Goal: Task Accomplishment & Management: Manage account settings

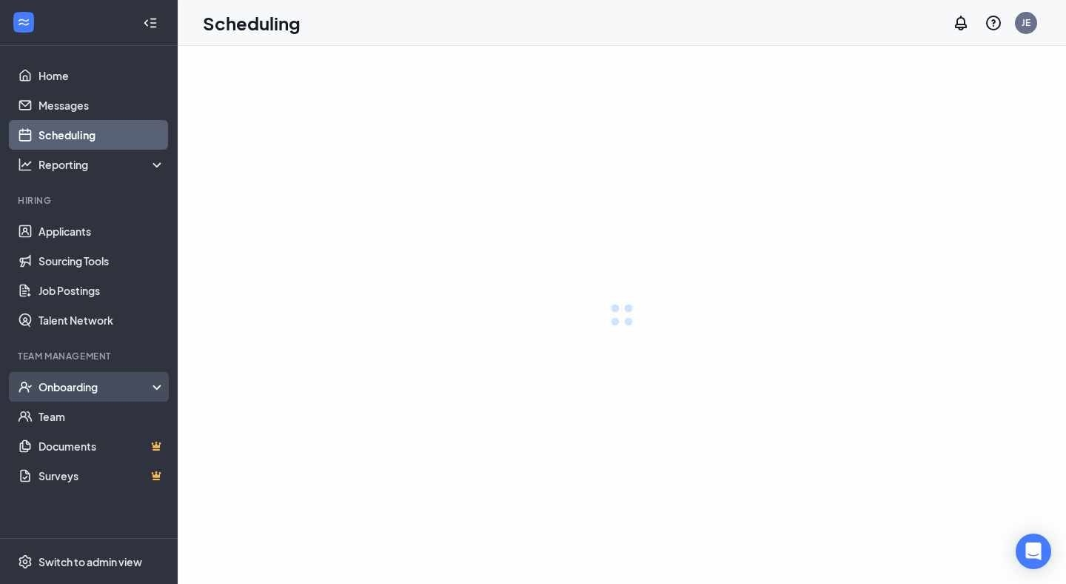
click at [71, 396] on div "Onboarding" at bounding box center [89, 387] width 178 height 30
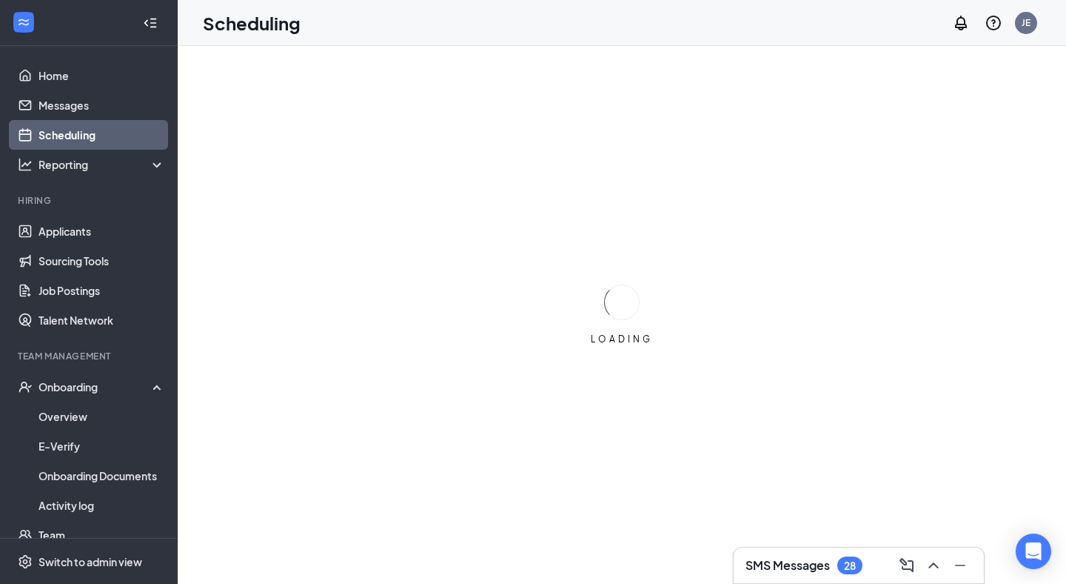
click at [929, 564] on icon "ChevronUp" at bounding box center [934, 565] width 18 height 18
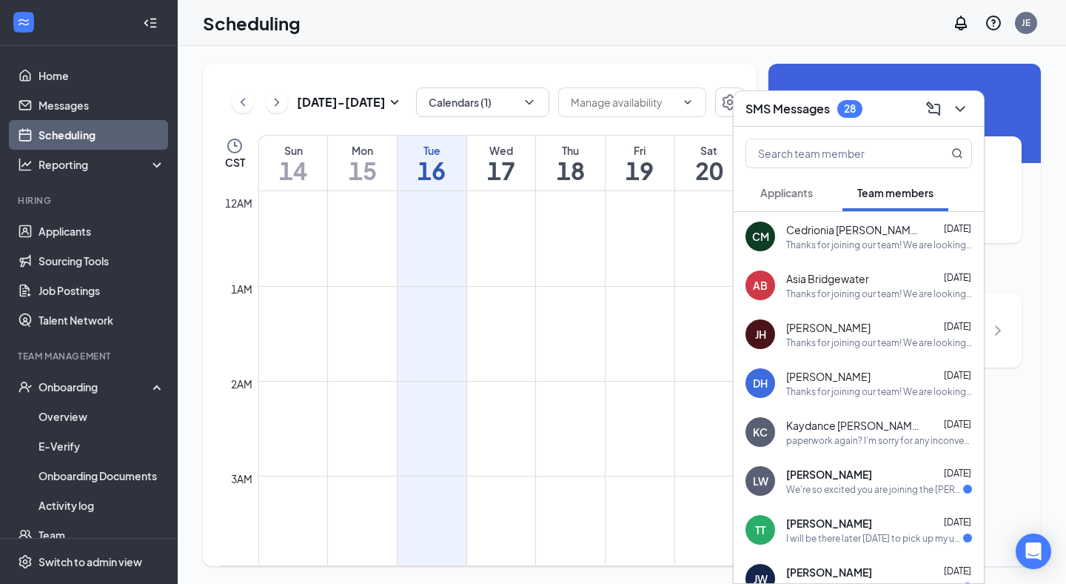
scroll to position [728, 0]
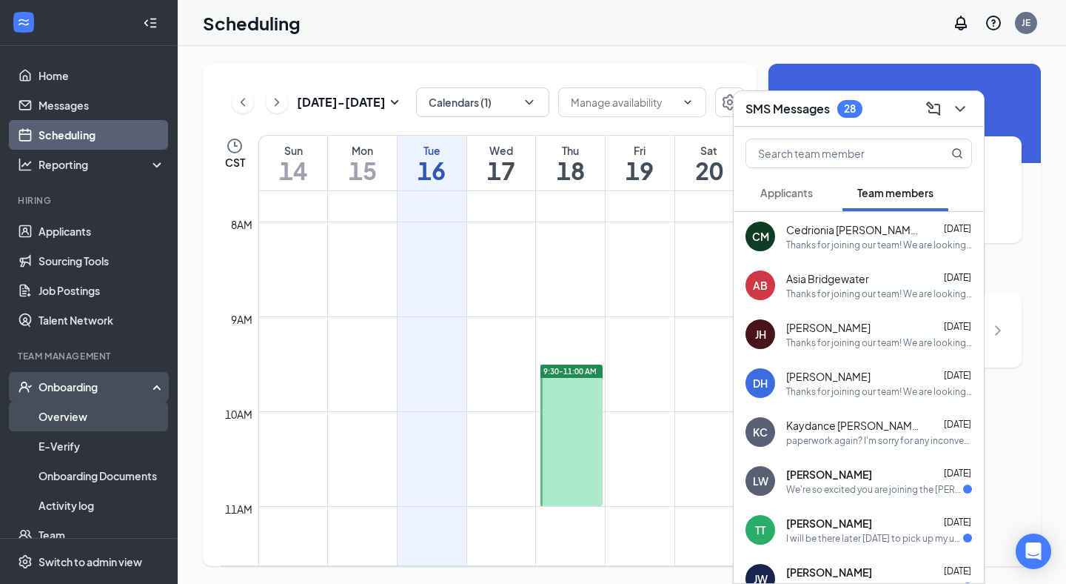
click at [95, 416] on link "Overview" at bounding box center [102, 416] width 127 height 30
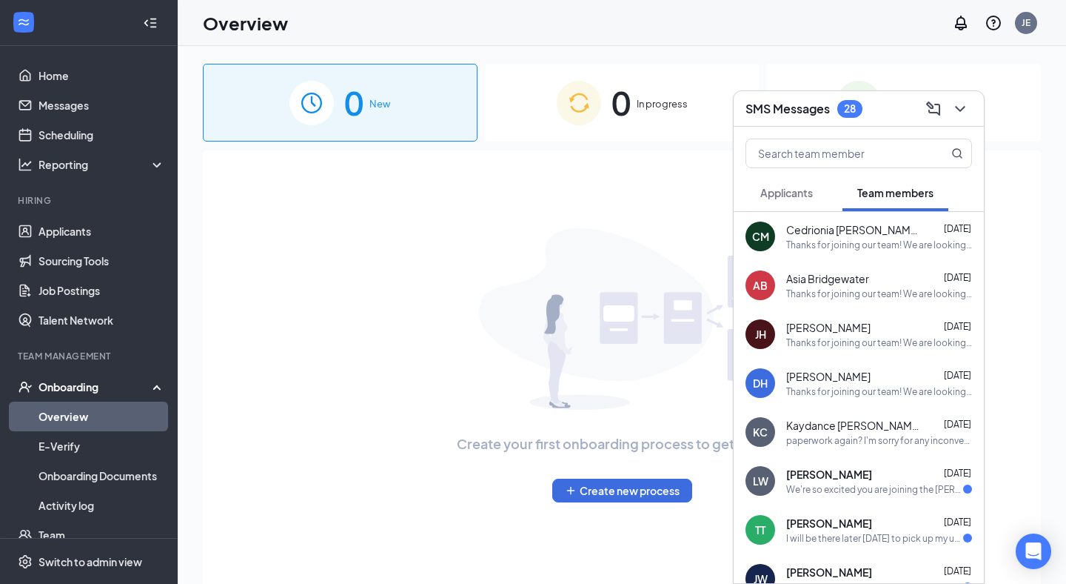
click at [964, 108] on icon "ChevronDown" at bounding box center [961, 109] width 18 height 18
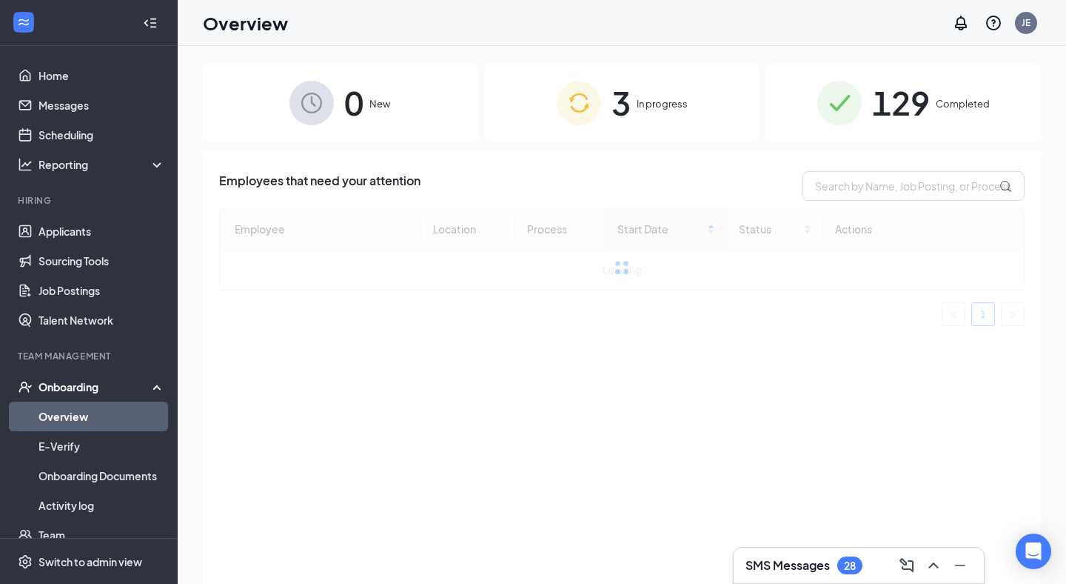
click at [664, 105] on span "In progress" at bounding box center [662, 103] width 51 height 15
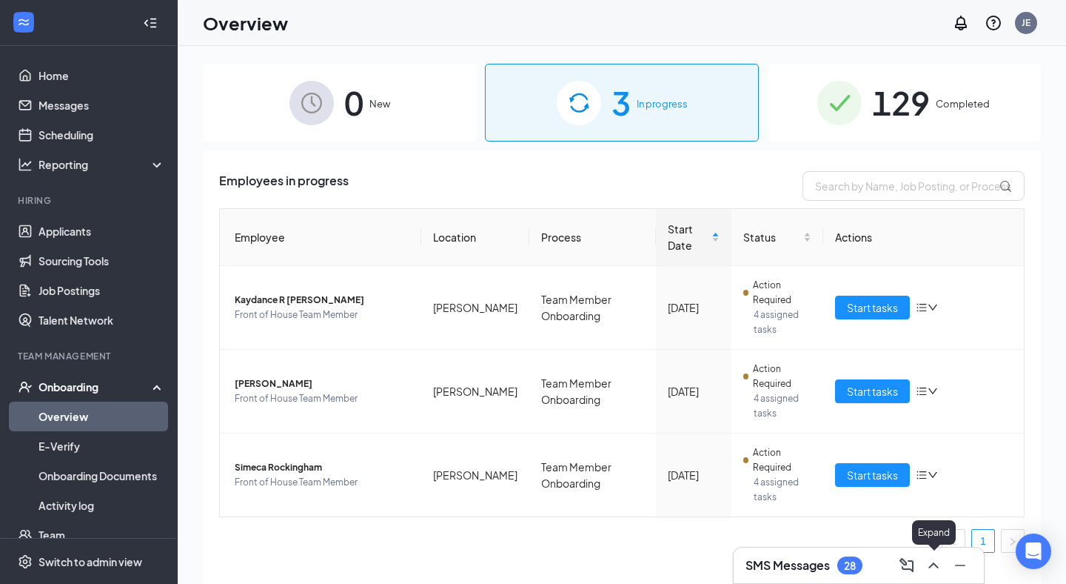
click at [927, 558] on icon "ChevronUp" at bounding box center [934, 565] width 18 height 18
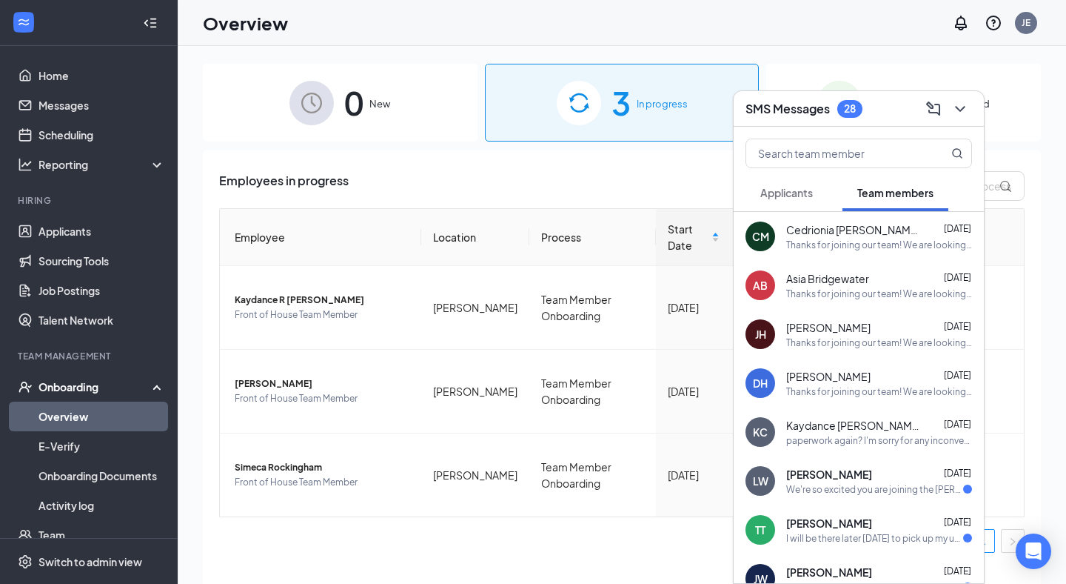
click at [887, 470] on div "[PERSON_NAME] [DATE]" at bounding box center [879, 474] width 186 height 15
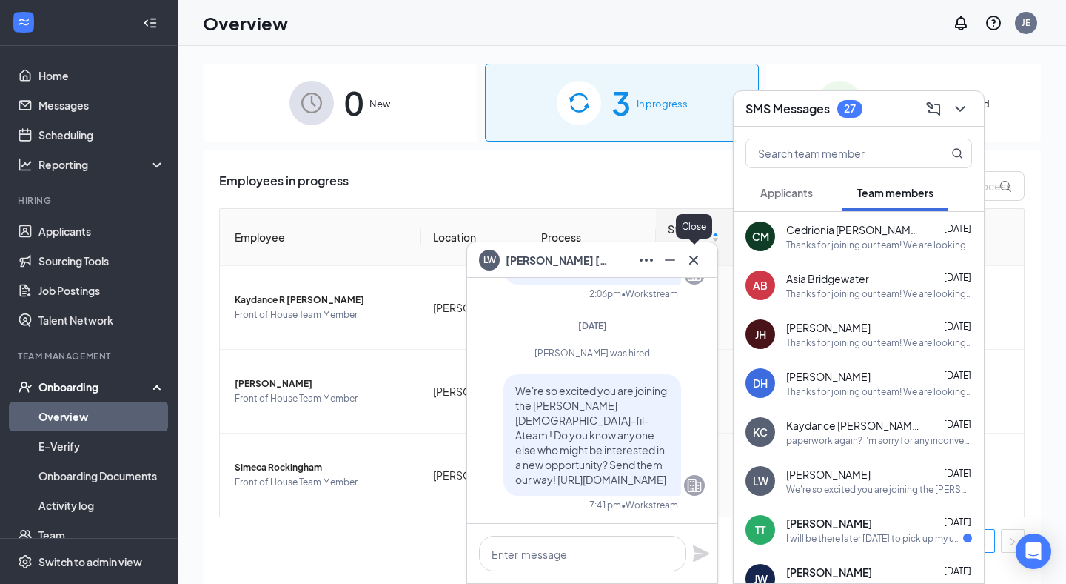
click at [692, 257] on icon "Cross" at bounding box center [693, 259] width 9 height 9
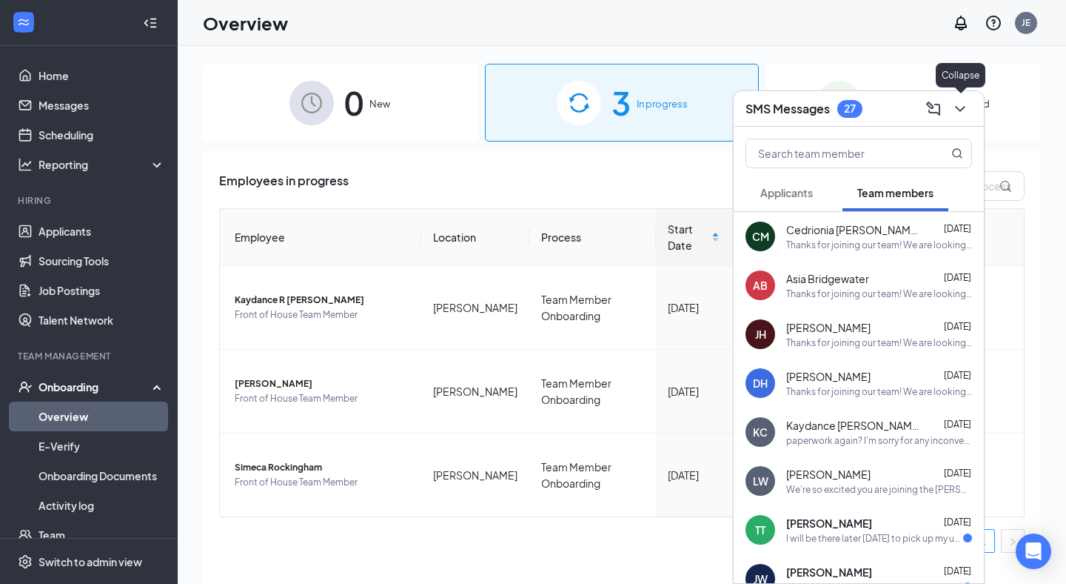
click at [956, 116] on icon "ChevronDown" at bounding box center [961, 109] width 18 height 18
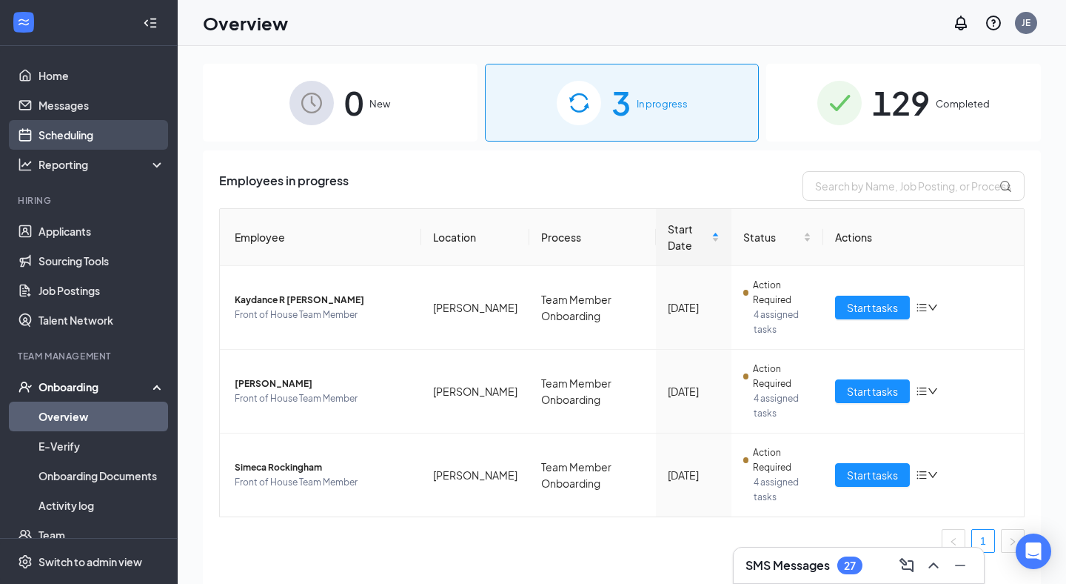
click at [110, 141] on link "Scheduling" at bounding box center [102, 135] width 127 height 30
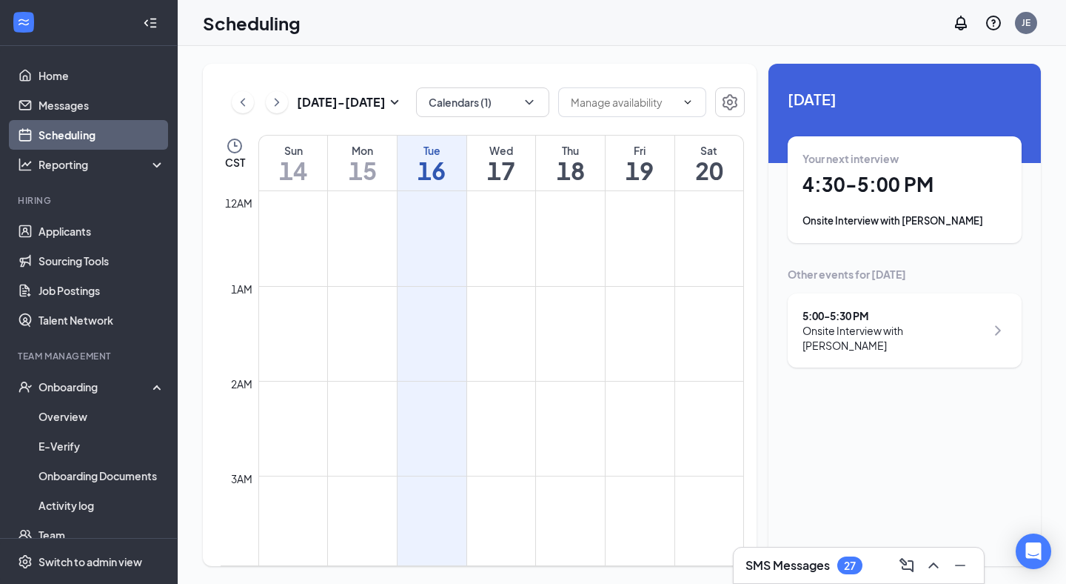
scroll to position [728, 0]
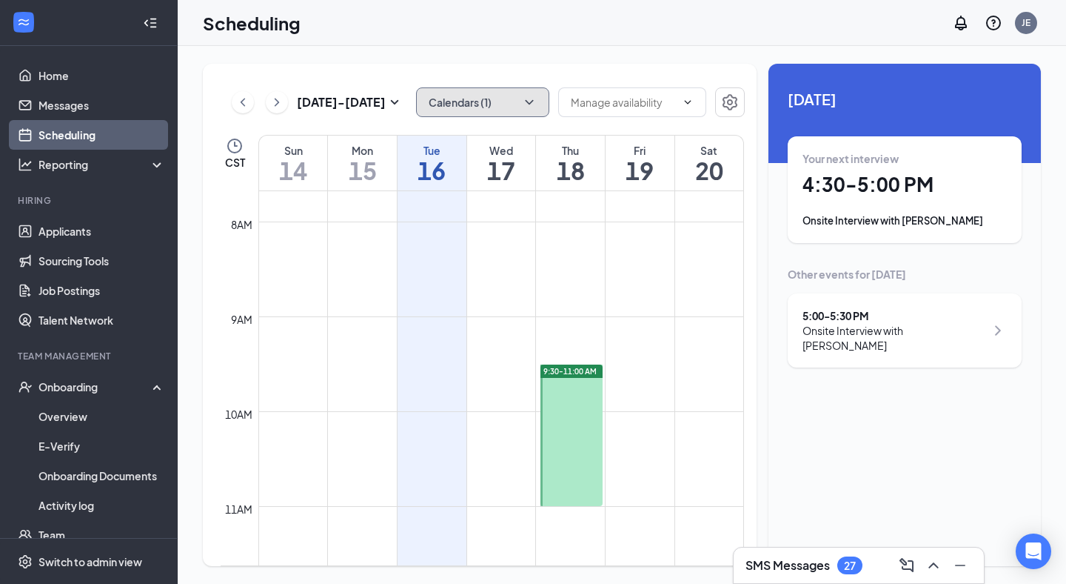
click at [522, 101] on icon "ChevronDown" at bounding box center [529, 102] width 15 height 15
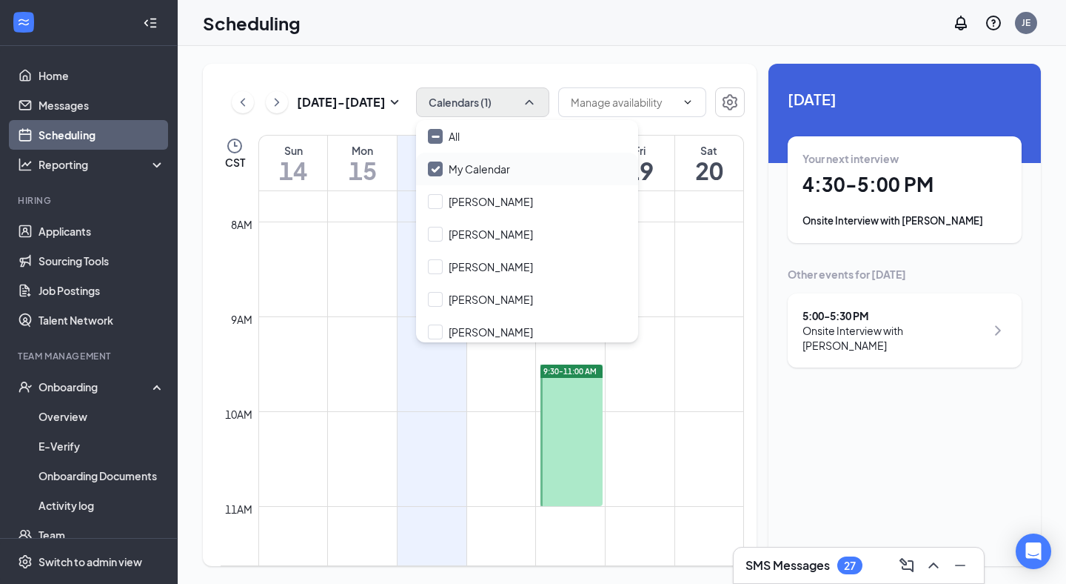
click at [441, 171] on input "My Calendar" at bounding box center [469, 168] width 82 height 15
checkbox input "true"
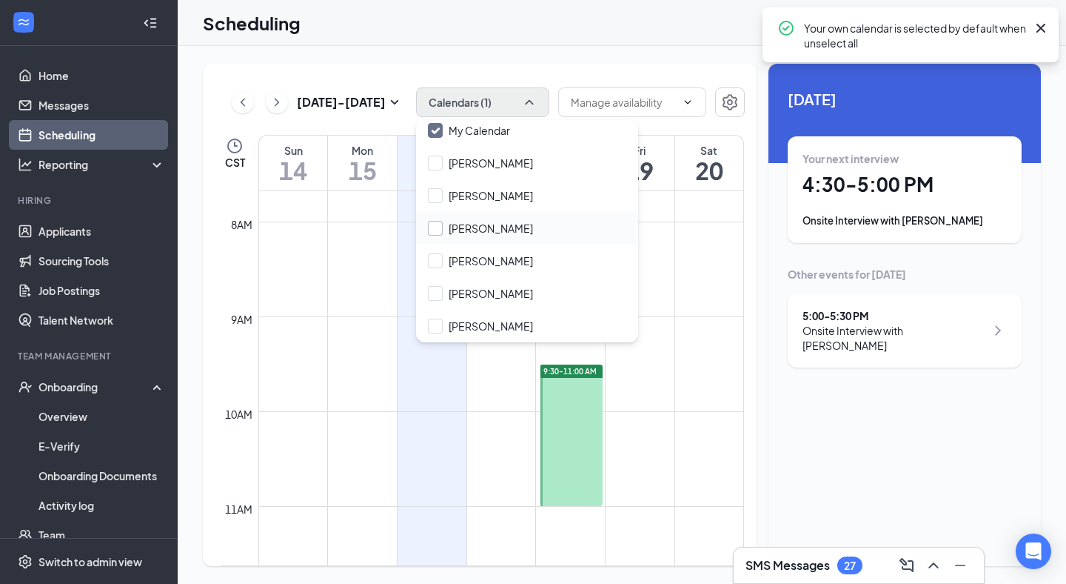
click at [441, 228] on input "[PERSON_NAME]" at bounding box center [480, 228] width 105 height 15
checkbox input "false"
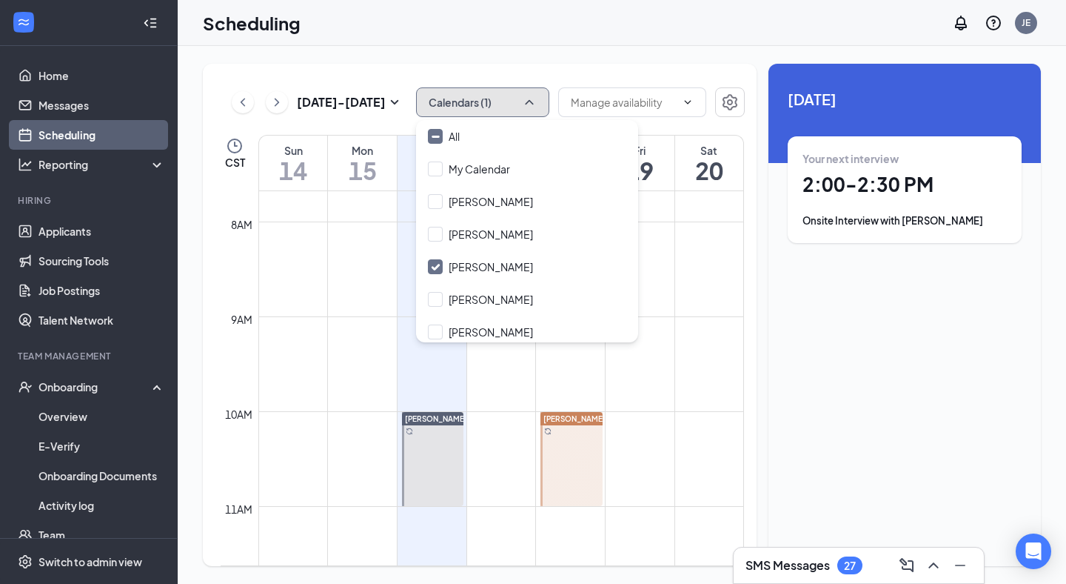
click at [535, 101] on icon "ChevronUp" at bounding box center [529, 102] width 15 height 15
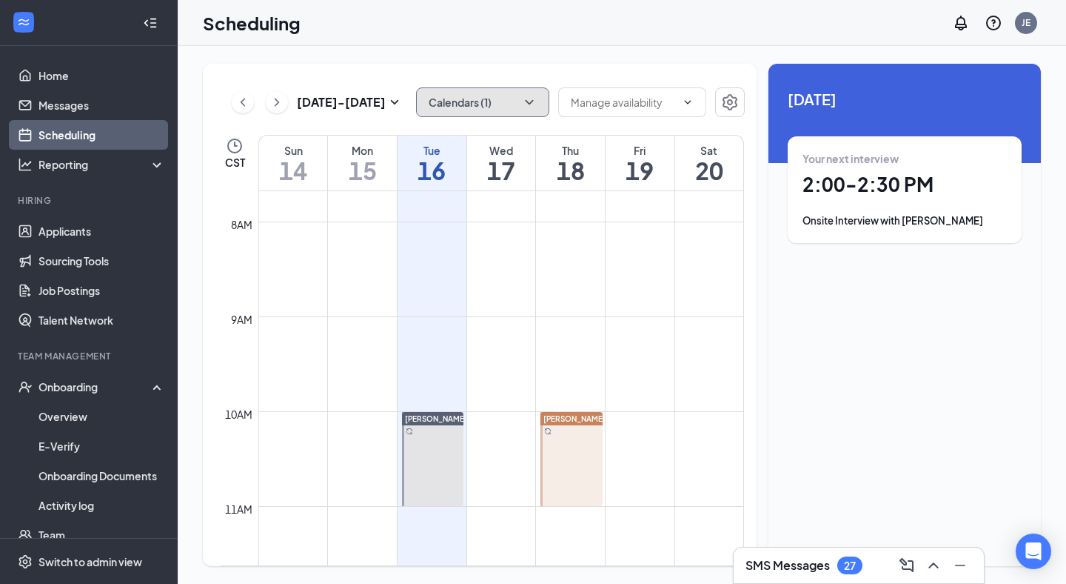
click at [525, 113] on button "Calendars (1)" at bounding box center [482, 102] width 133 height 30
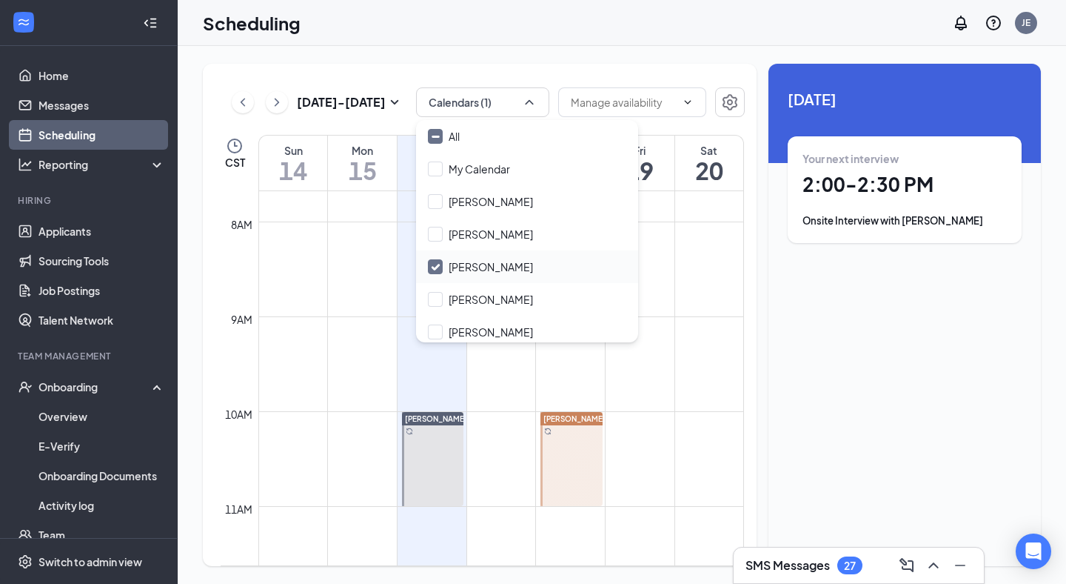
click at [434, 270] on input "[PERSON_NAME]" at bounding box center [480, 266] width 105 height 15
checkbox input "true"
checkbox input "false"
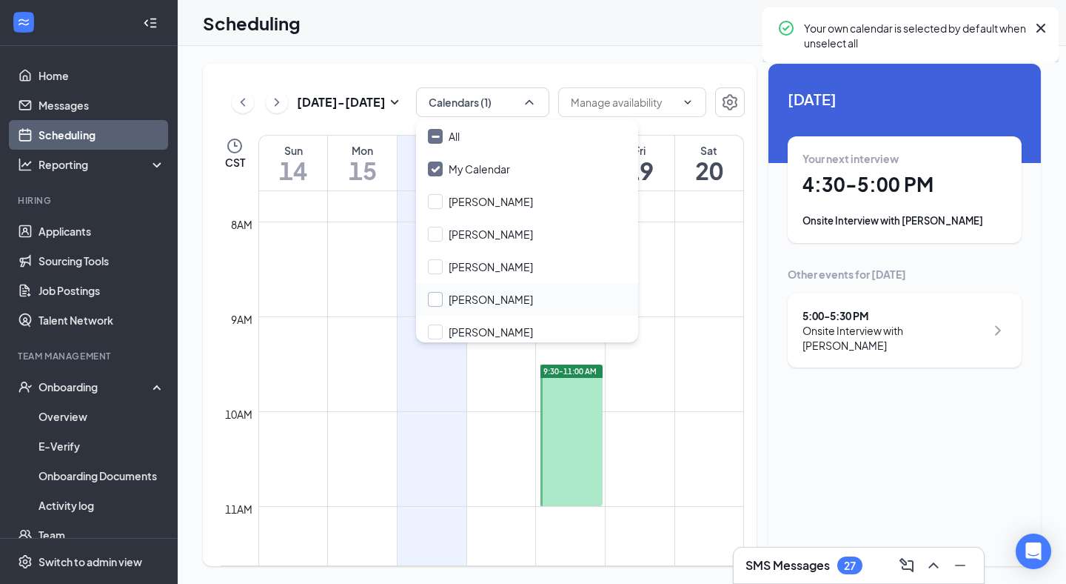
click at [434, 300] on input "[PERSON_NAME]" at bounding box center [480, 299] width 105 height 15
checkbox input "true"
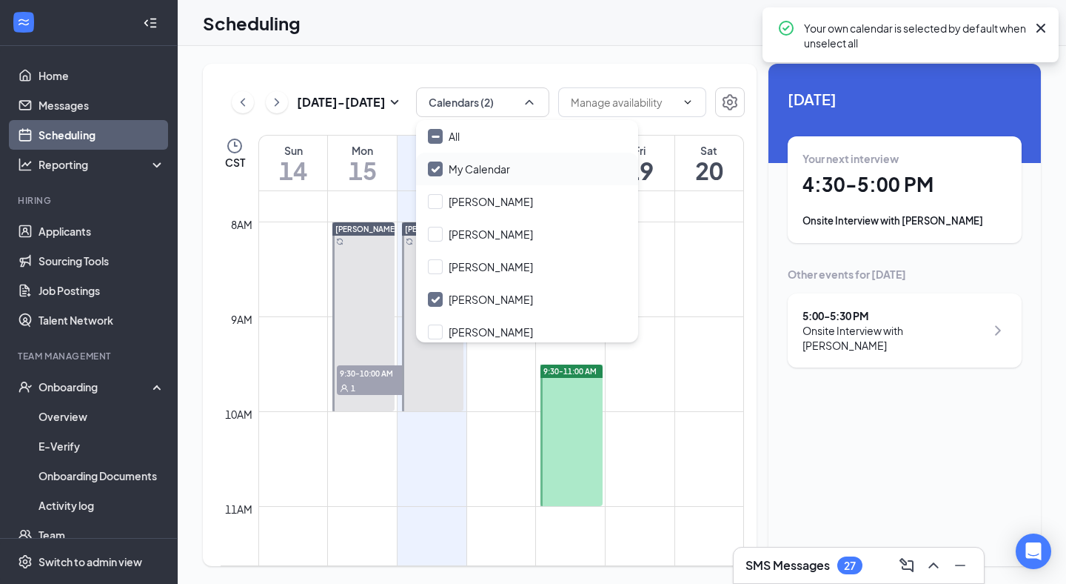
click at [436, 172] on input "My Calendar" at bounding box center [469, 168] width 82 height 15
checkbox input "false"
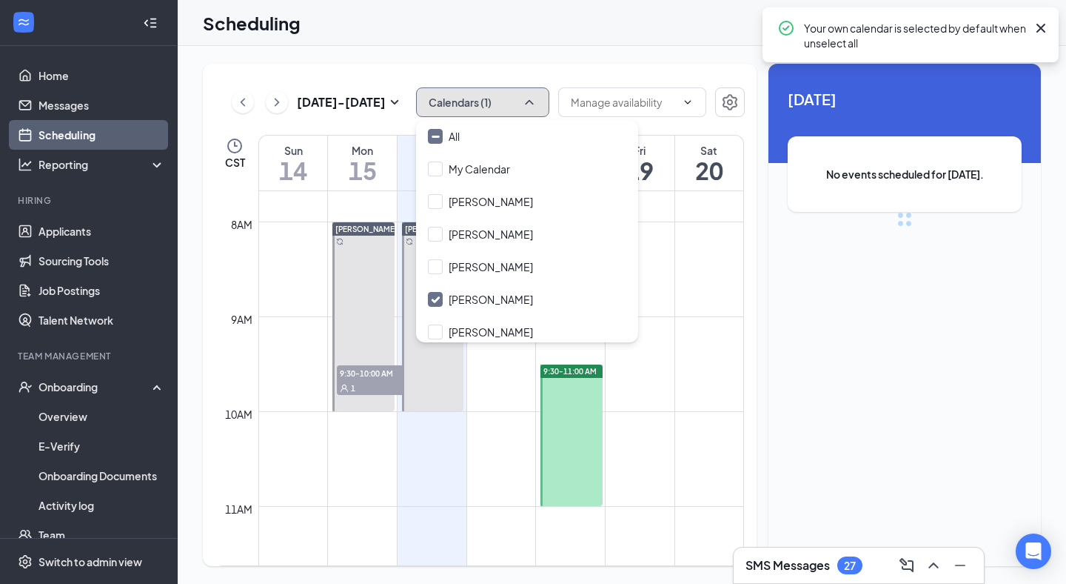
click at [534, 100] on icon "ChevronUp" at bounding box center [529, 102] width 15 height 15
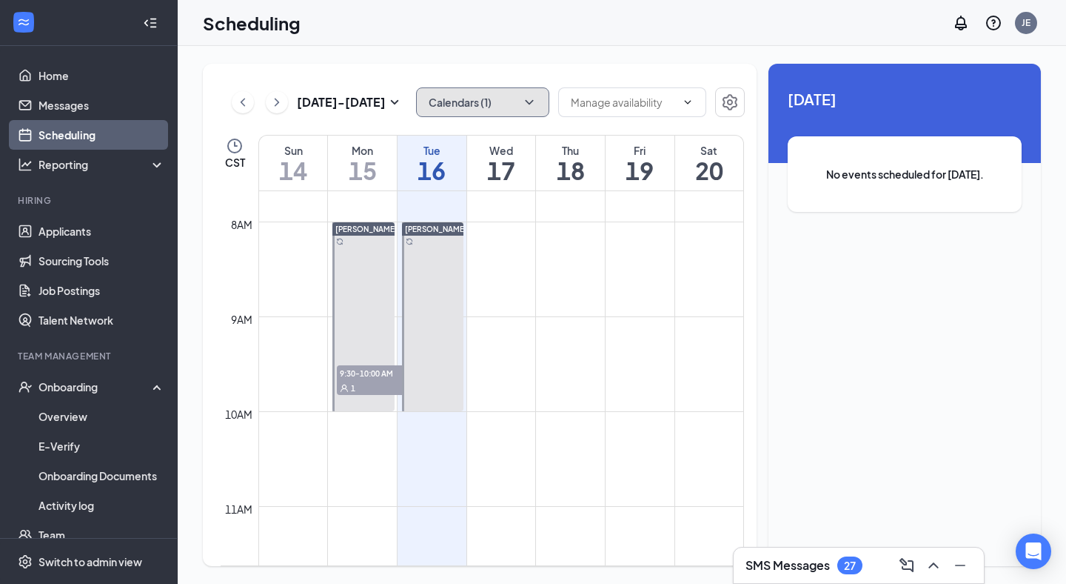
click at [384, 373] on span "9:30-10:00 AM" at bounding box center [374, 372] width 74 height 15
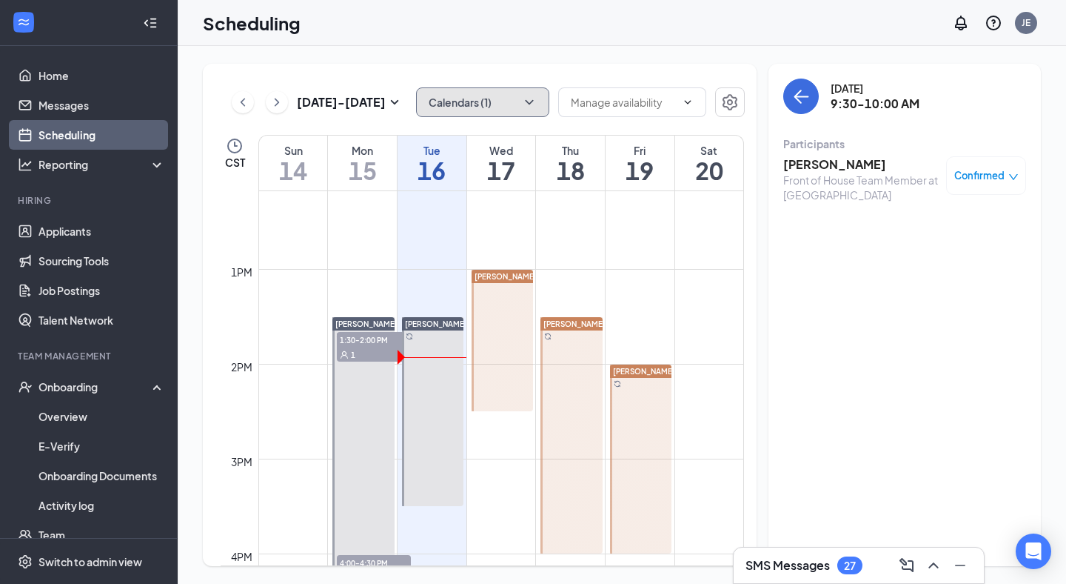
scroll to position [1162, 0]
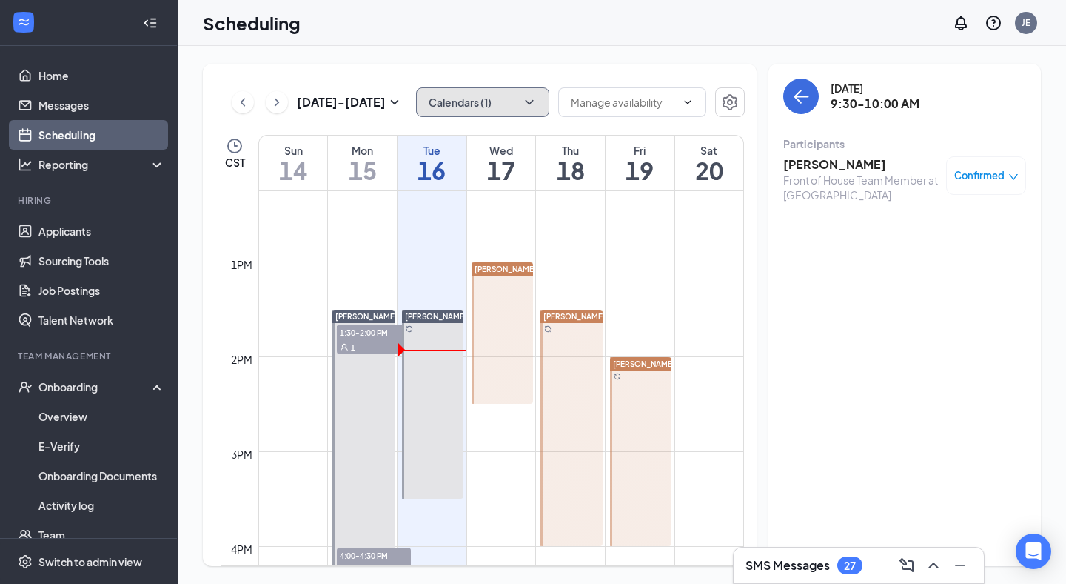
click at [359, 324] on div "1:30-2:00 PM 1" at bounding box center [373, 339] width 77 height 33
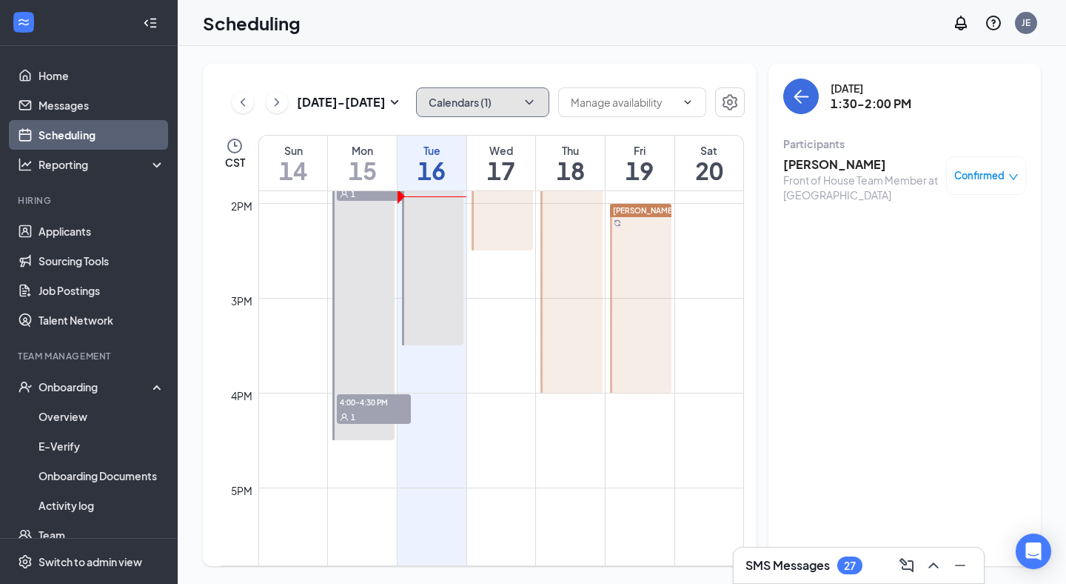
scroll to position [1317, 0]
click at [375, 401] on span "4:00-4:30 PM" at bounding box center [374, 399] width 74 height 15
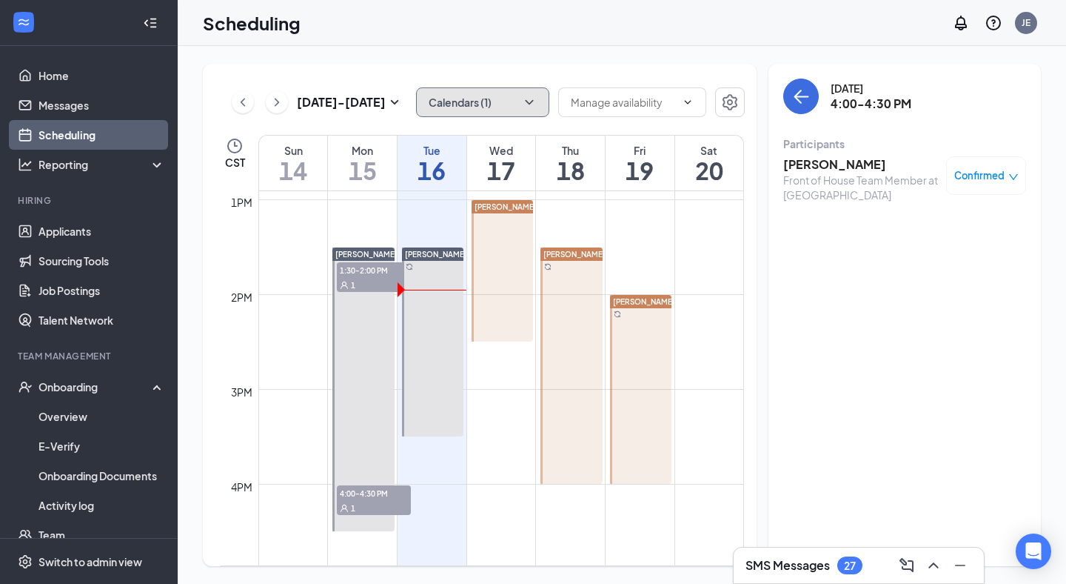
scroll to position [1245, 0]
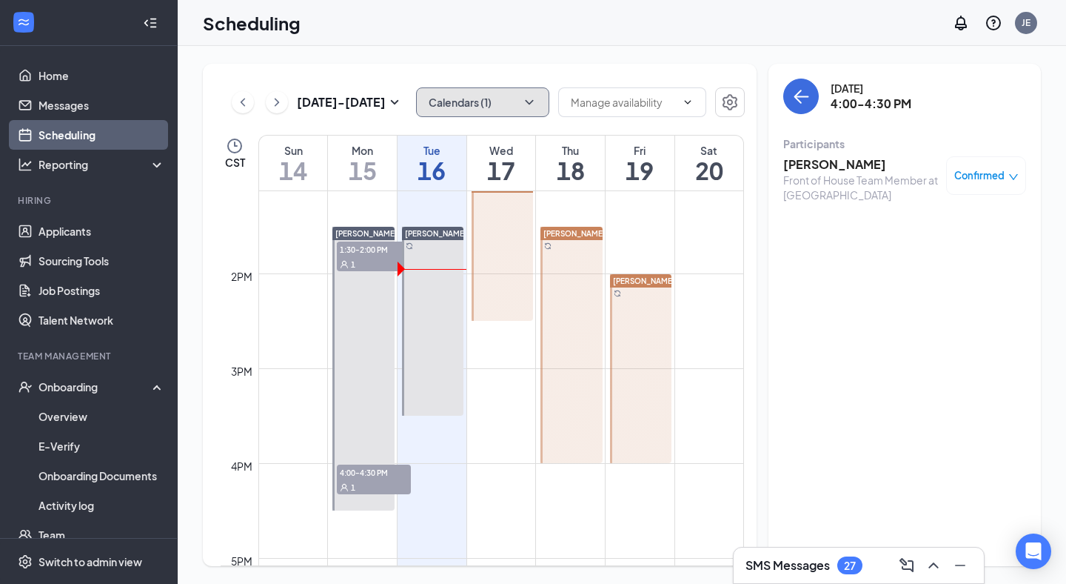
click at [366, 474] on span "4:00-4:30 PM" at bounding box center [374, 471] width 74 height 15
click at [368, 253] on span "1:30-2:00 PM" at bounding box center [374, 248] width 74 height 15
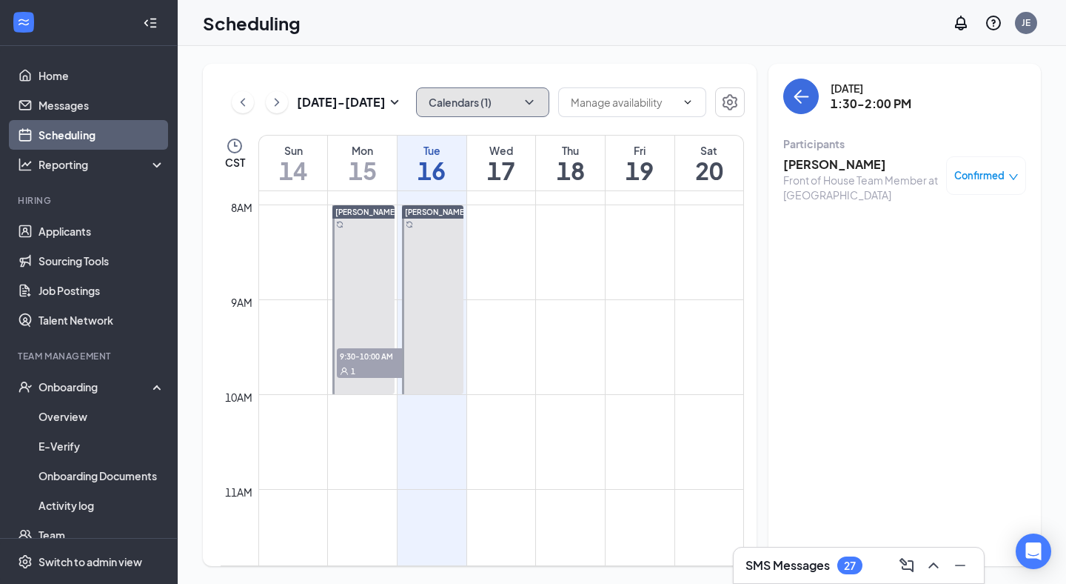
scroll to position [747, 0]
click at [373, 366] on div "1" at bounding box center [374, 368] width 74 height 15
click at [367, 359] on span "9:30-10:00 AM" at bounding box center [374, 353] width 74 height 15
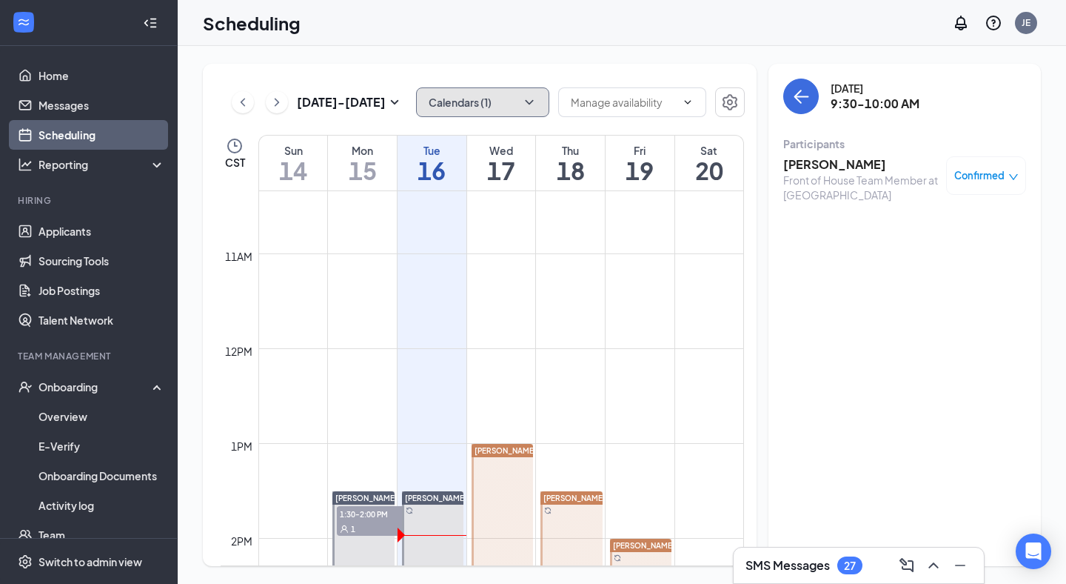
scroll to position [1007, 0]
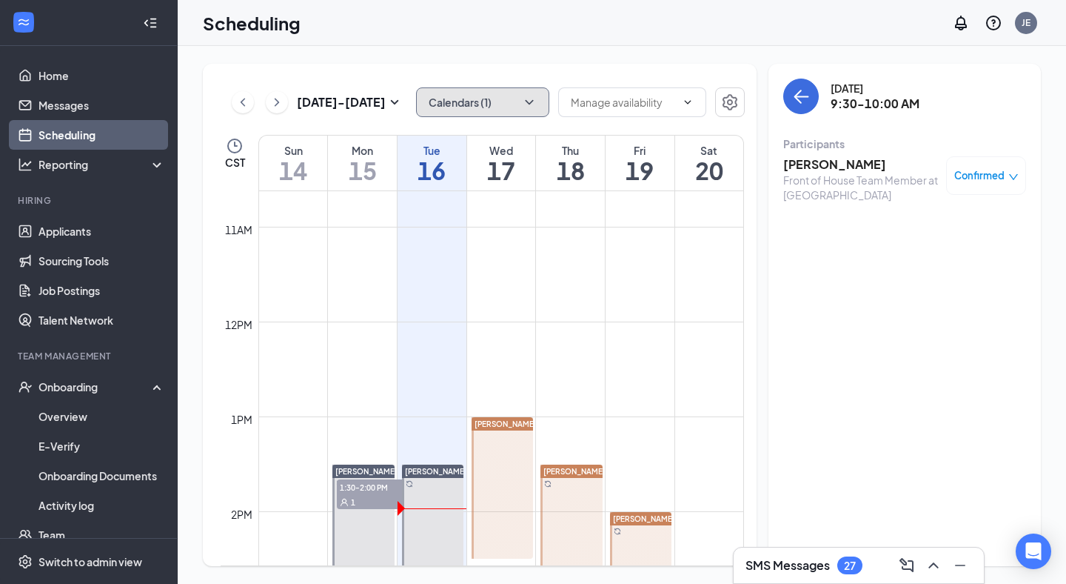
click at [374, 496] on div "1" at bounding box center [374, 501] width 74 height 15
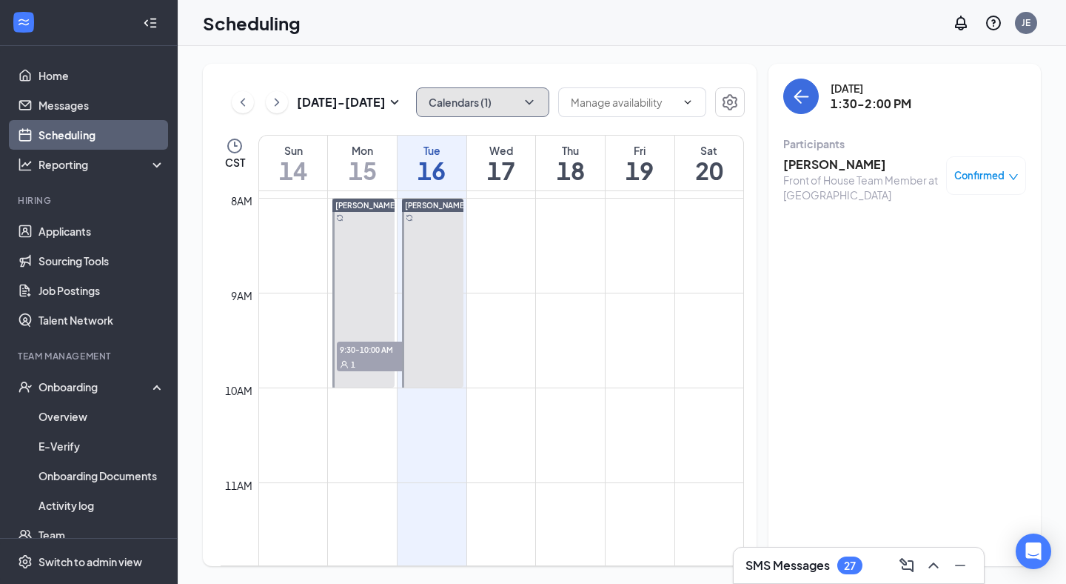
scroll to position [962, 0]
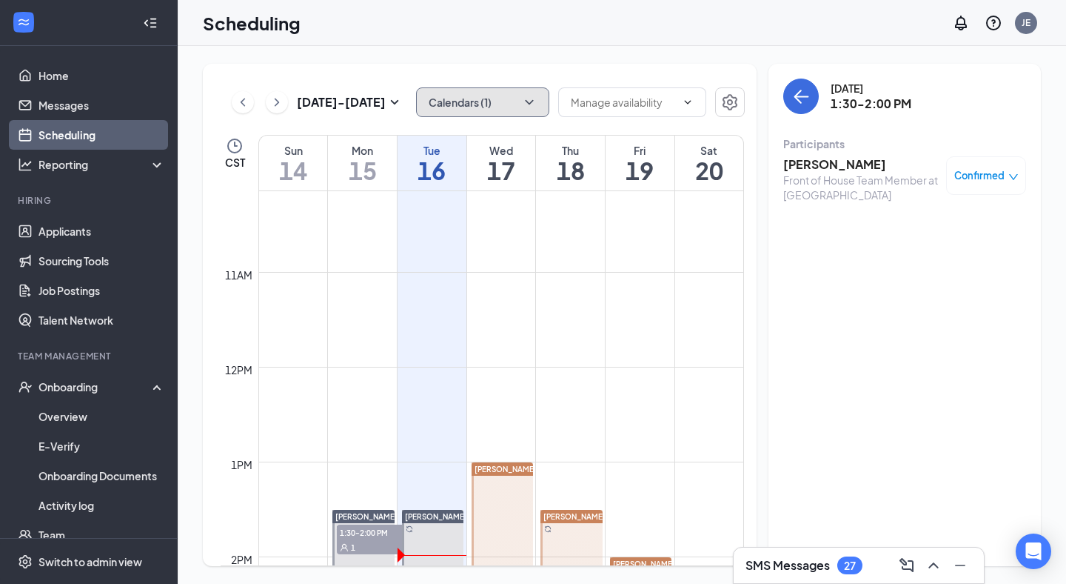
click at [384, 537] on span "1:30-2:00 PM" at bounding box center [374, 531] width 74 height 15
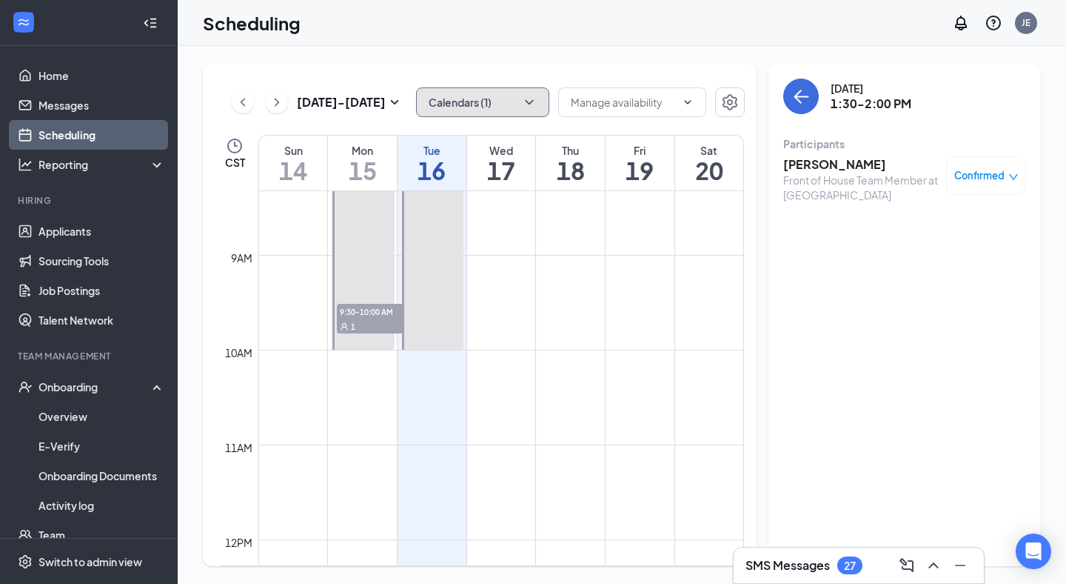
scroll to position [788, 0]
click at [375, 327] on div "1" at bounding box center [374, 327] width 74 height 15
click at [798, 162] on h3 "[PERSON_NAME]" at bounding box center [861, 164] width 156 height 16
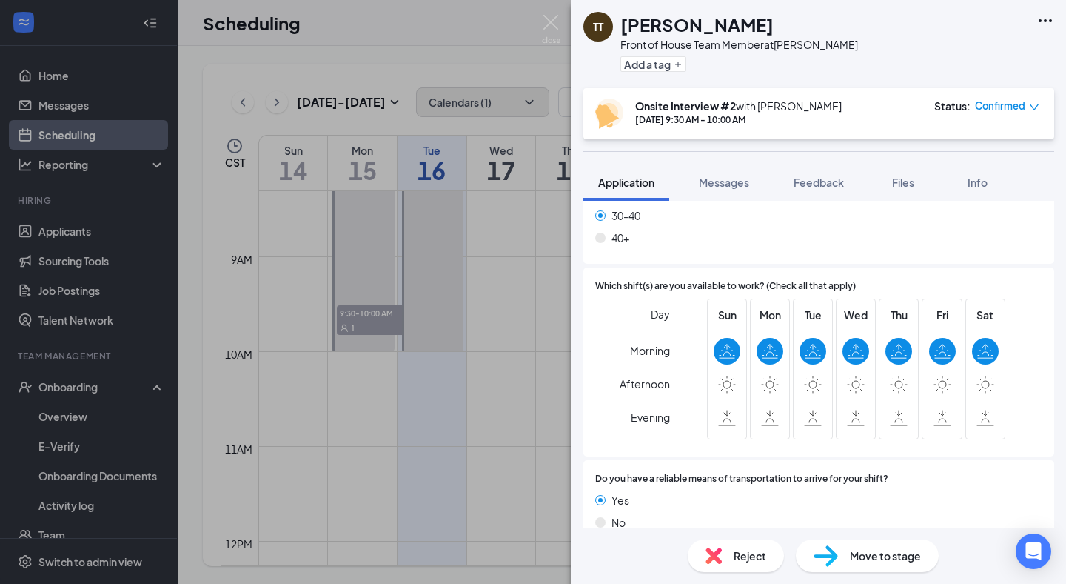
scroll to position [1240, 0]
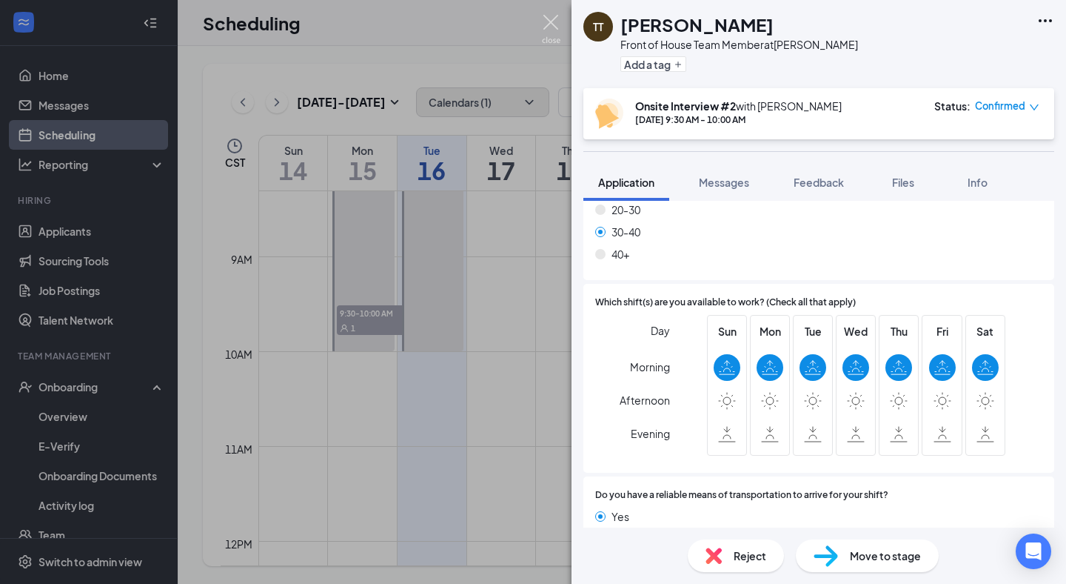
click at [552, 25] on img at bounding box center [551, 29] width 19 height 29
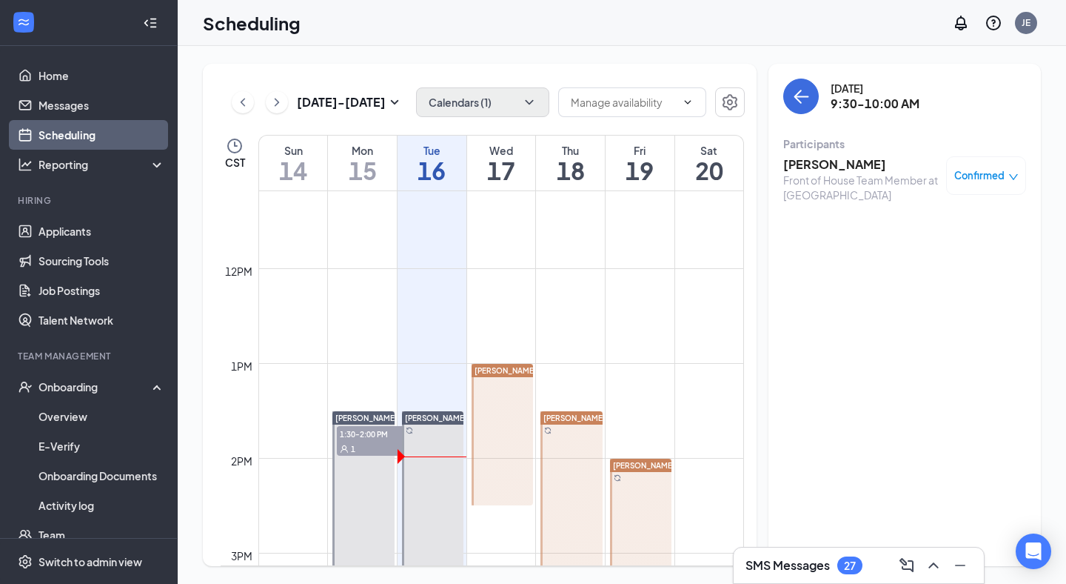
scroll to position [1163, 0]
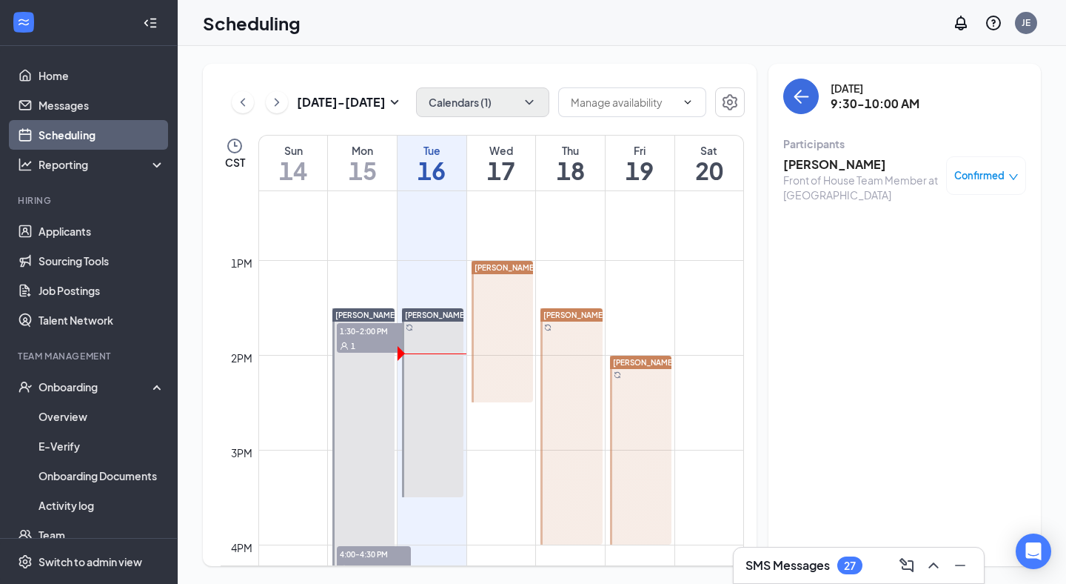
click at [379, 345] on div "1" at bounding box center [374, 345] width 74 height 15
click at [858, 162] on h3 "[PERSON_NAME]" at bounding box center [861, 164] width 156 height 16
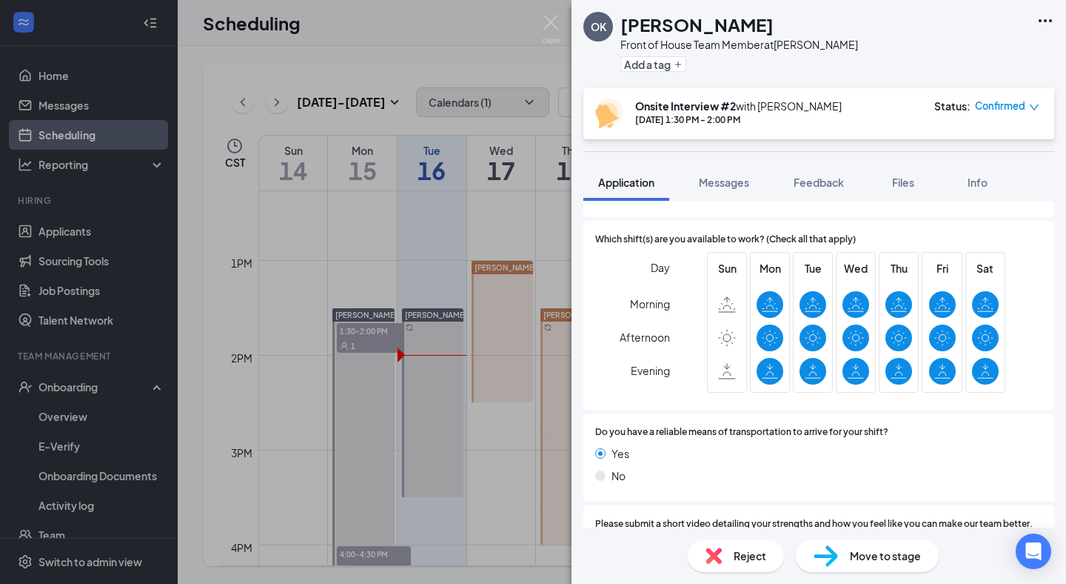
scroll to position [1224, 0]
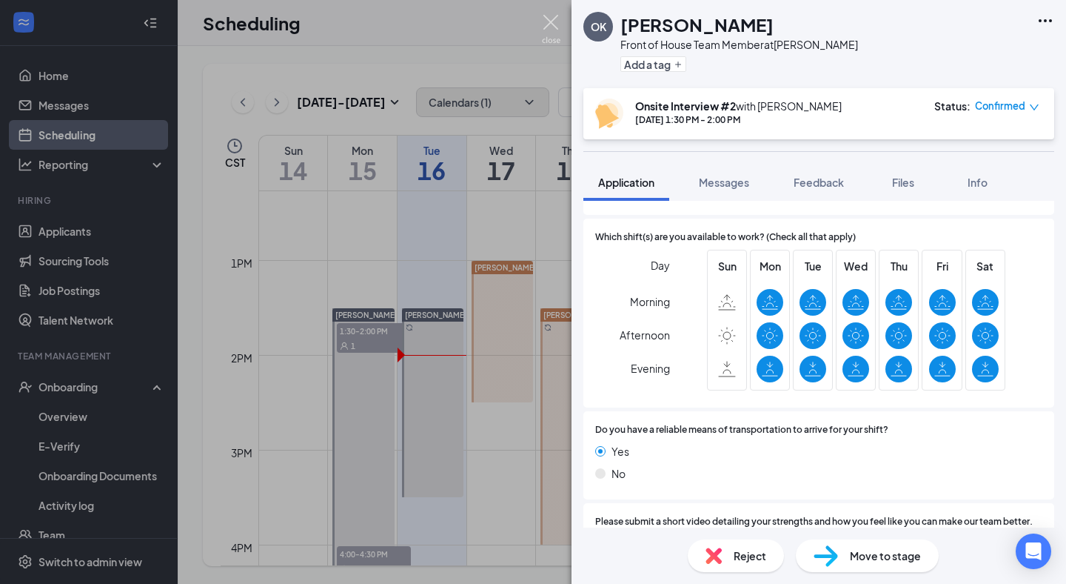
click at [546, 30] on img at bounding box center [551, 29] width 19 height 29
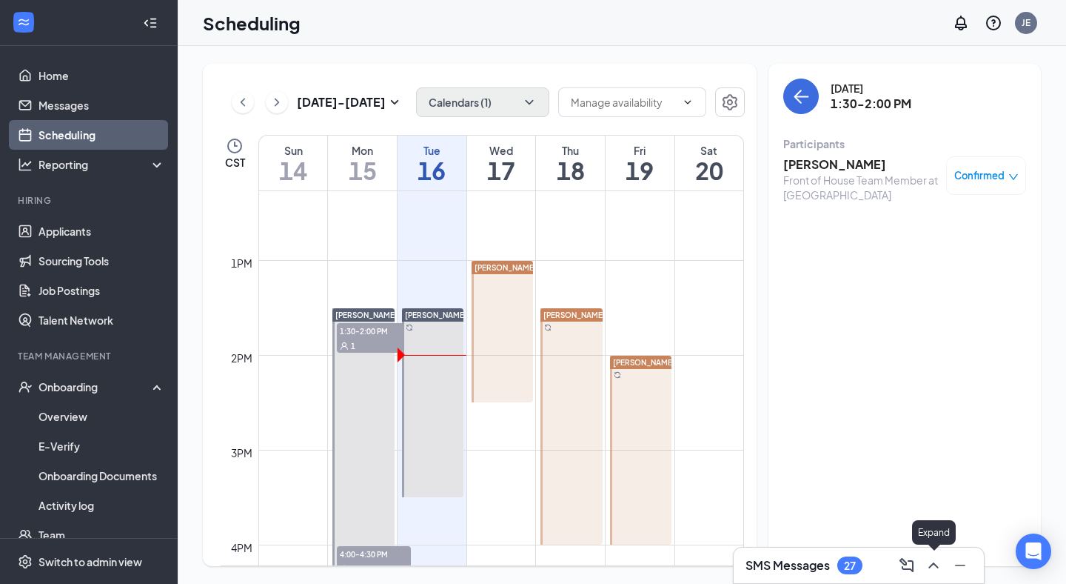
click at [935, 572] on icon "ChevronUp" at bounding box center [934, 565] width 18 height 18
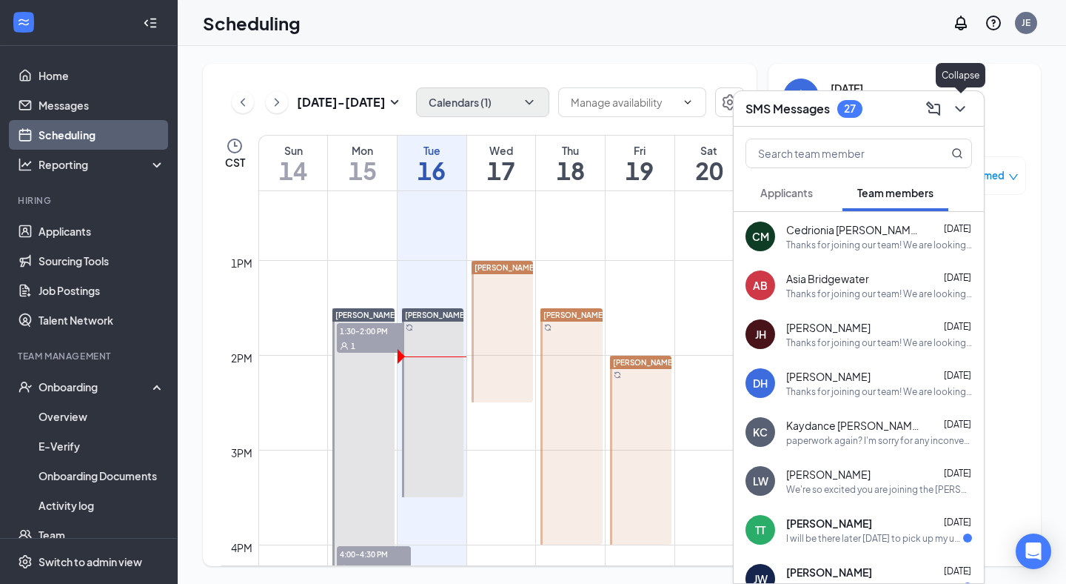
click at [961, 108] on icon "ChevronDown" at bounding box center [961, 109] width 18 height 18
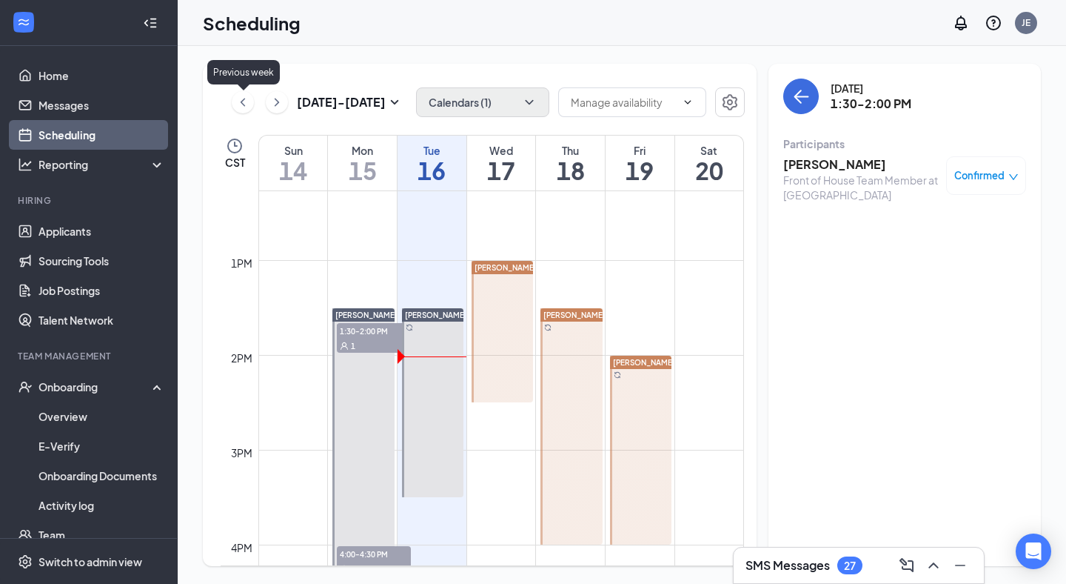
click at [249, 104] on icon "ChevronLeft" at bounding box center [242, 102] width 15 height 18
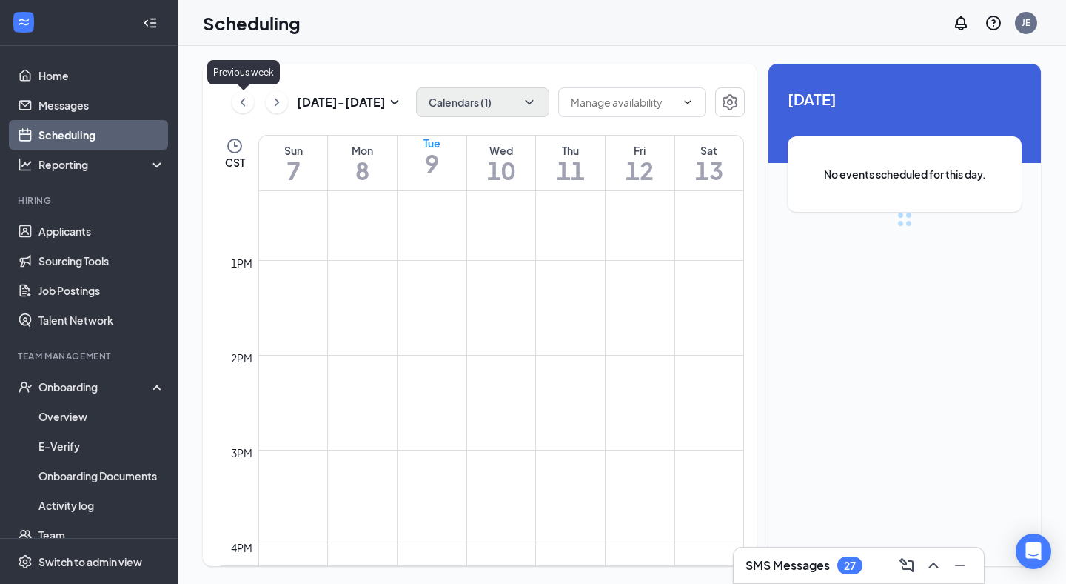
scroll to position [728, 0]
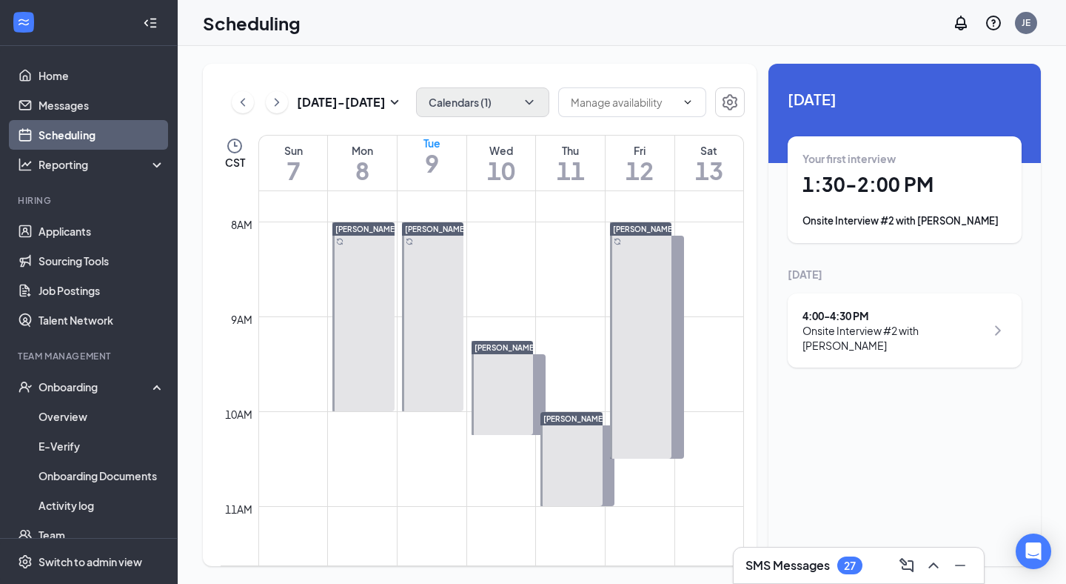
click at [649, 265] on div "1" at bounding box center [647, 257] width 74 height 15
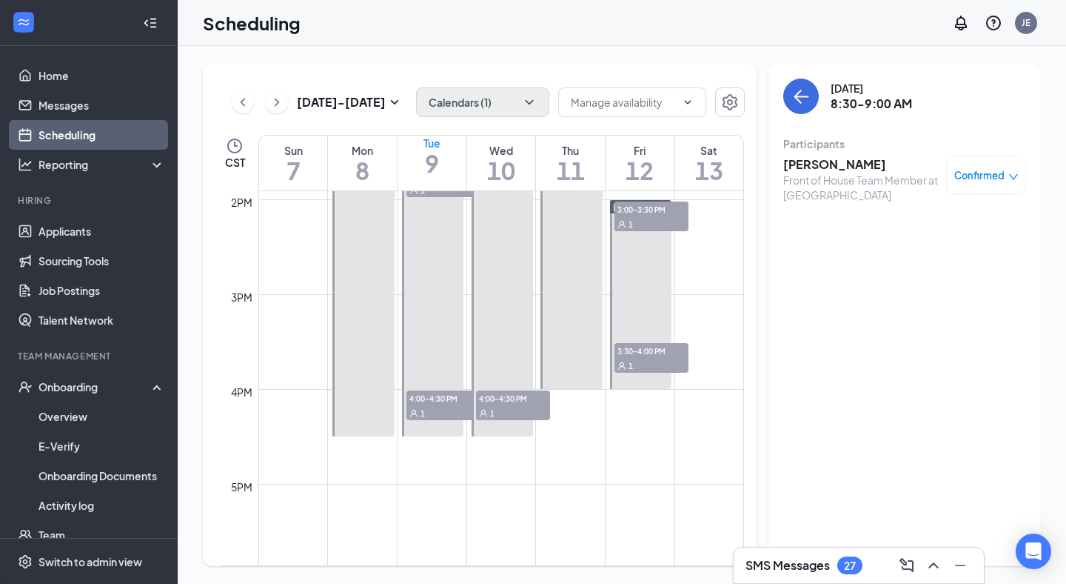
scroll to position [1334, 0]
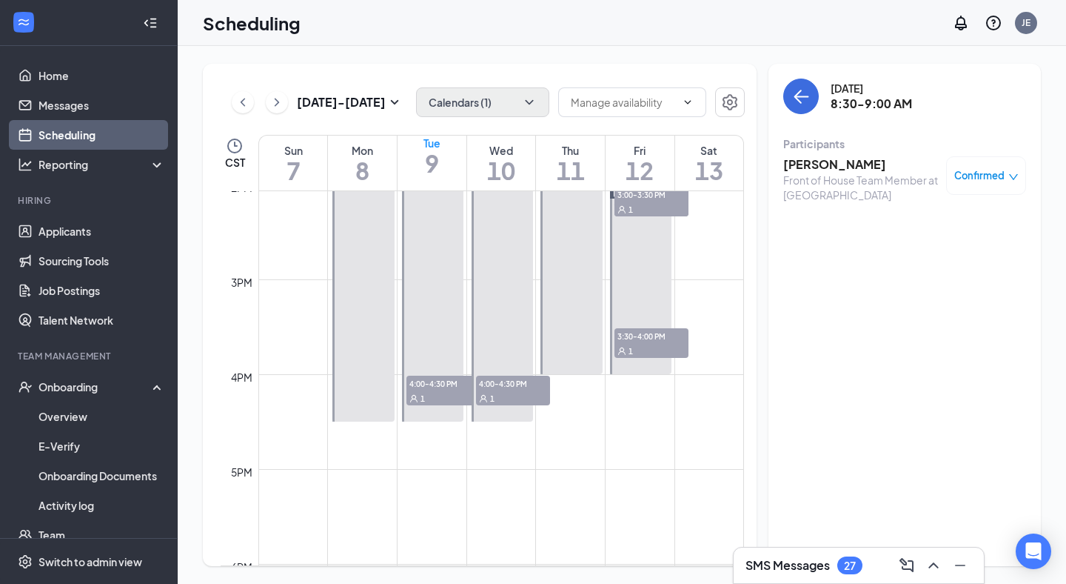
click at [653, 201] on span "2:00-2:30 PM" at bounding box center [652, 194] width 74 height 15
drag, startPoint x: 654, startPoint y: 315, endPoint x: 654, endPoint y: 297, distance: 18.5
click at [654, 315] on div at bounding box center [640, 279] width 61 height 189
click at [654, 216] on div "1" at bounding box center [652, 208] width 74 height 15
click at [652, 201] on span "3:00-3:30 PM" at bounding box center [652, 194] width 74 height 15
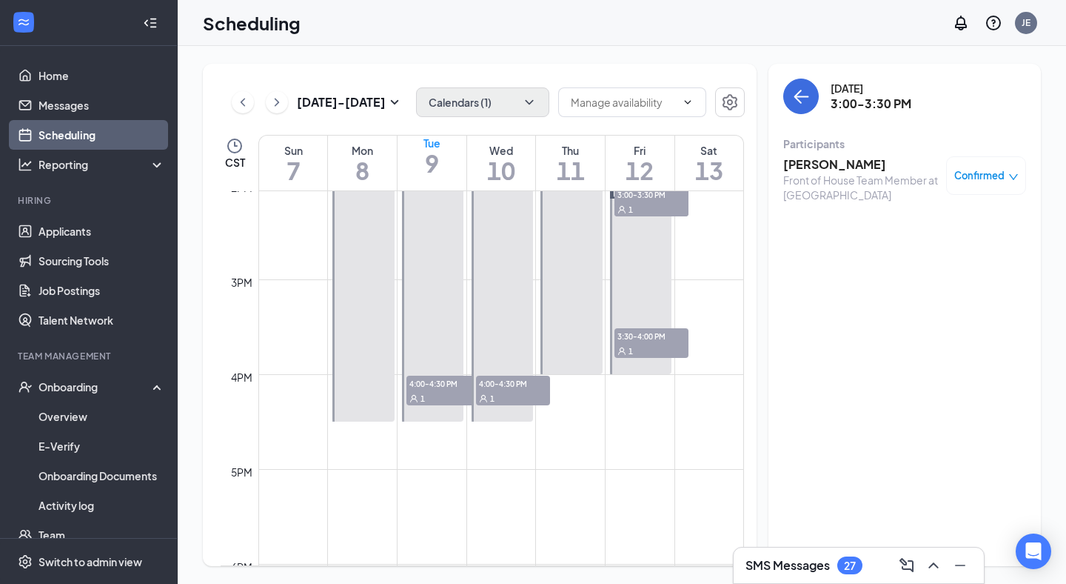
click at [661, 350] on div "1" at bounding box center [652, 350] width 74 height 15
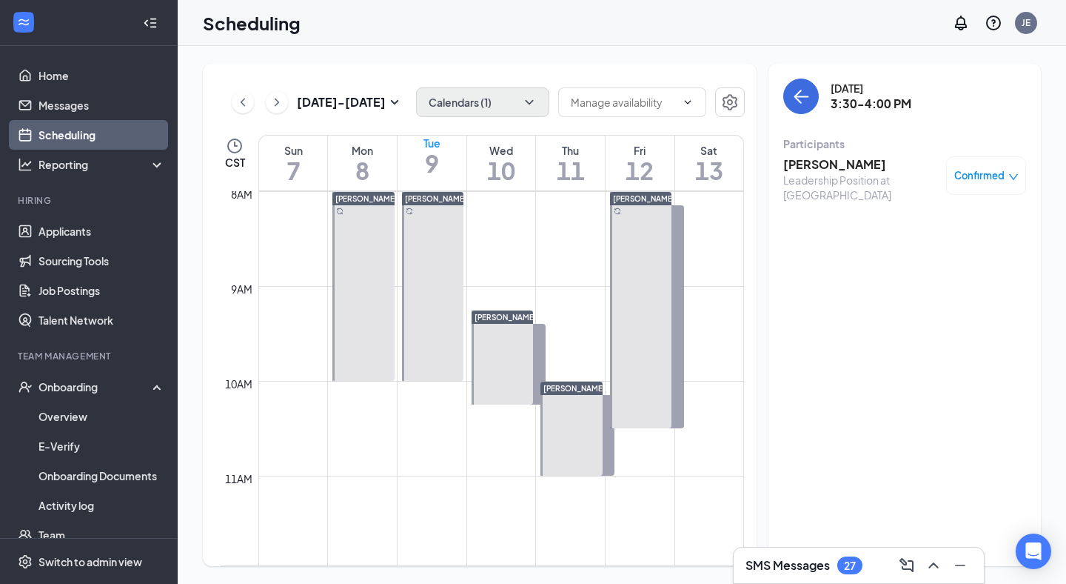
scroll to position [721, 0]
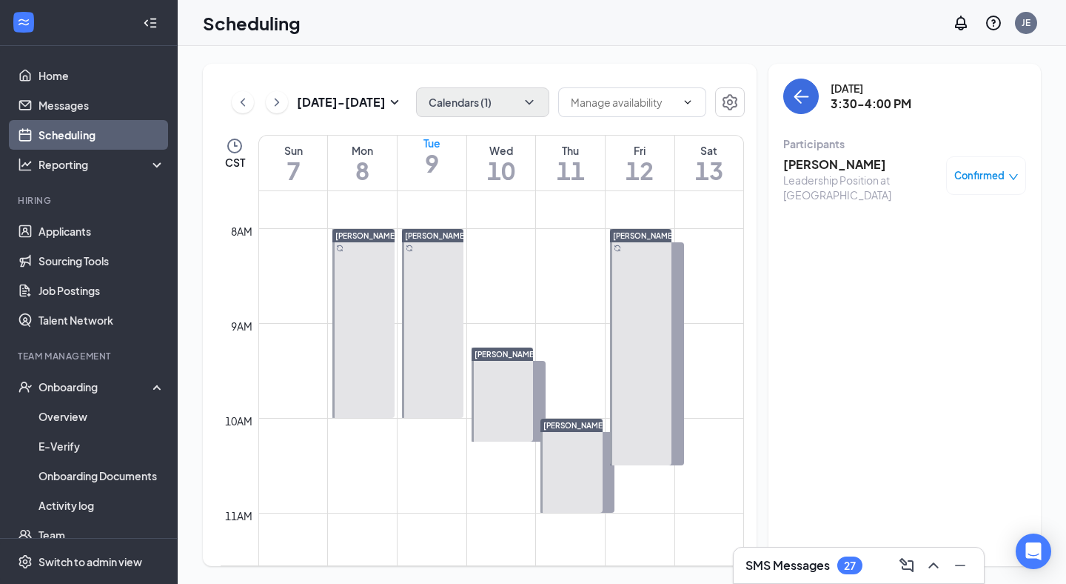
click at [661, 257] on span "8:30-9:00 AM" at bounding box center [647, 249] width 74 height 15
click at [800, 164] on h3 "[PERSON_NAME]" at bounding box center [861, 164] width 156 height 16
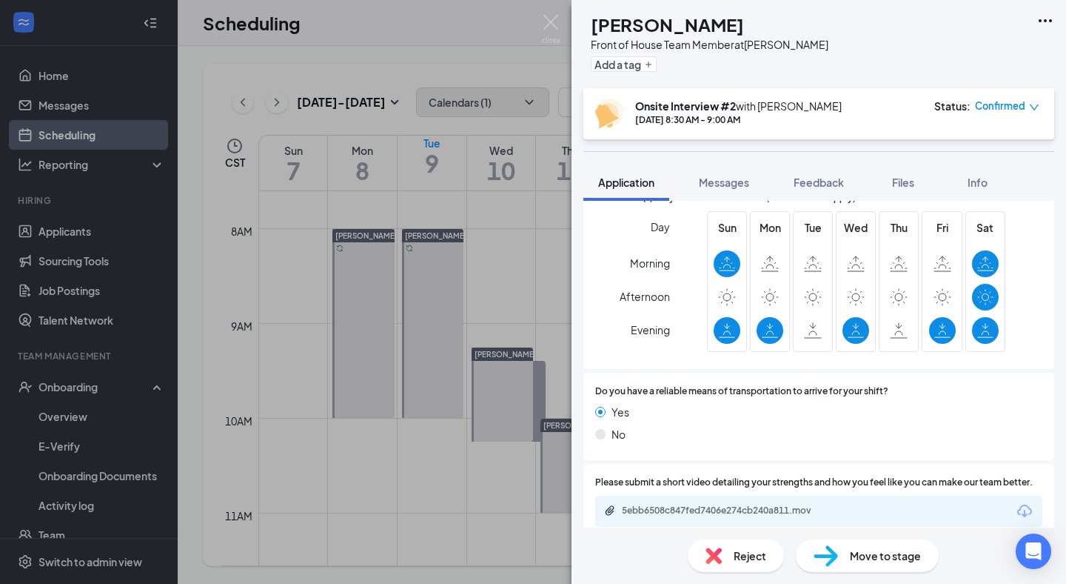
scroll to position [1265, 0]
click at [554, 23] on img at bounding box center [551, 29] width 19 height 29
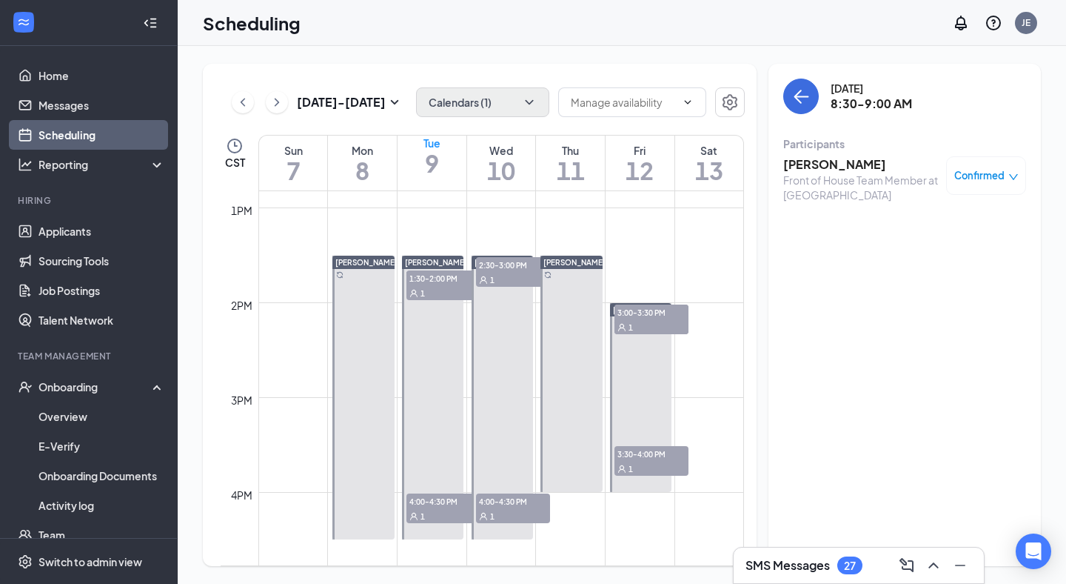
scroll to position [1226, 0]
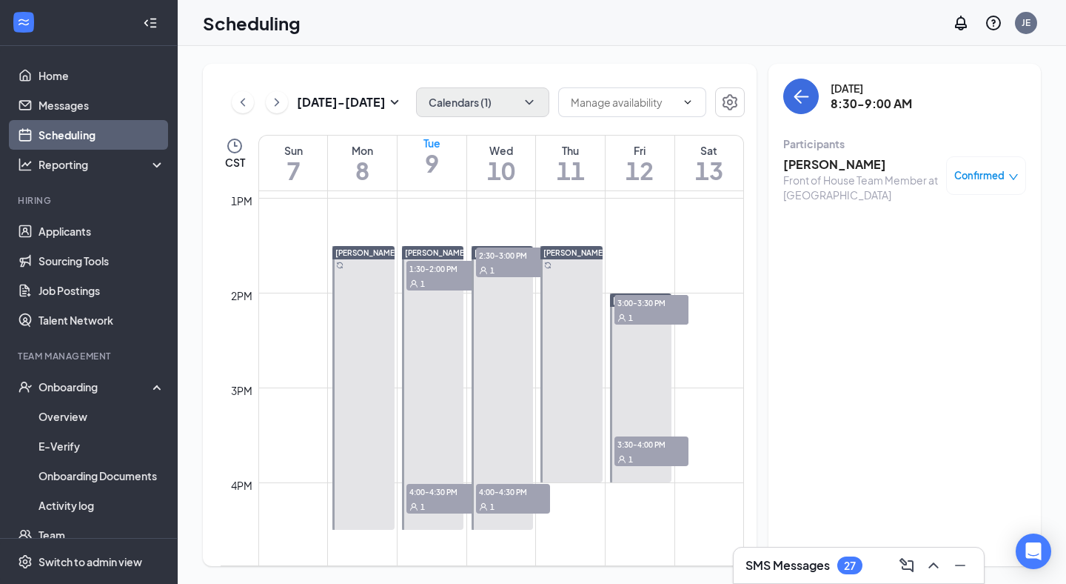
click at [673, 445] on span "3:30-4:00 PM" at bounding box center [652, 443] width 74 height 15
click at [839, 167] on h3 "[PERSON_NAME]" at bounding box center [861, 164] width 156 height 16
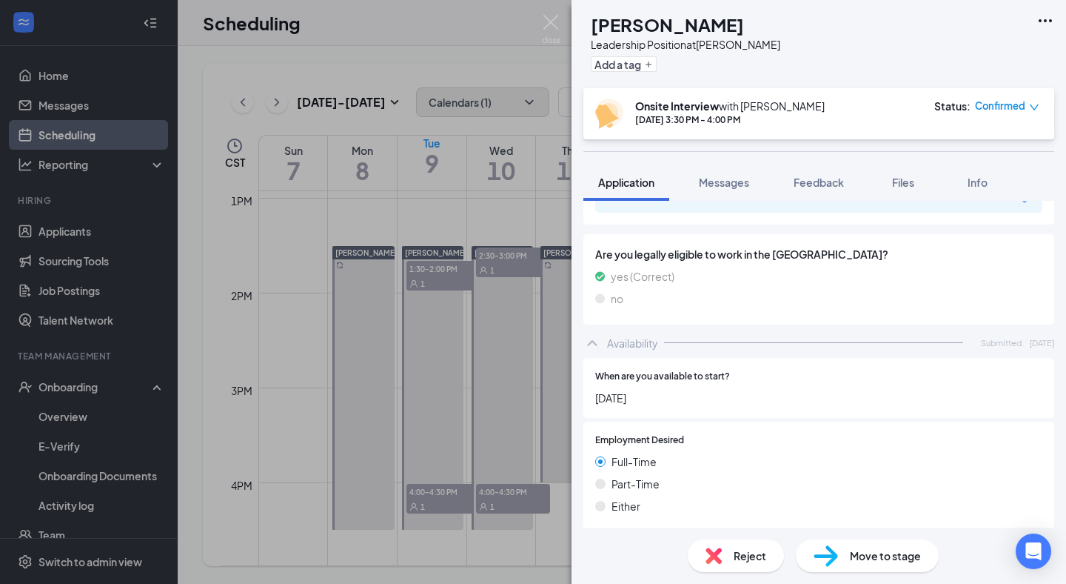
scroll to position [1030, 0]
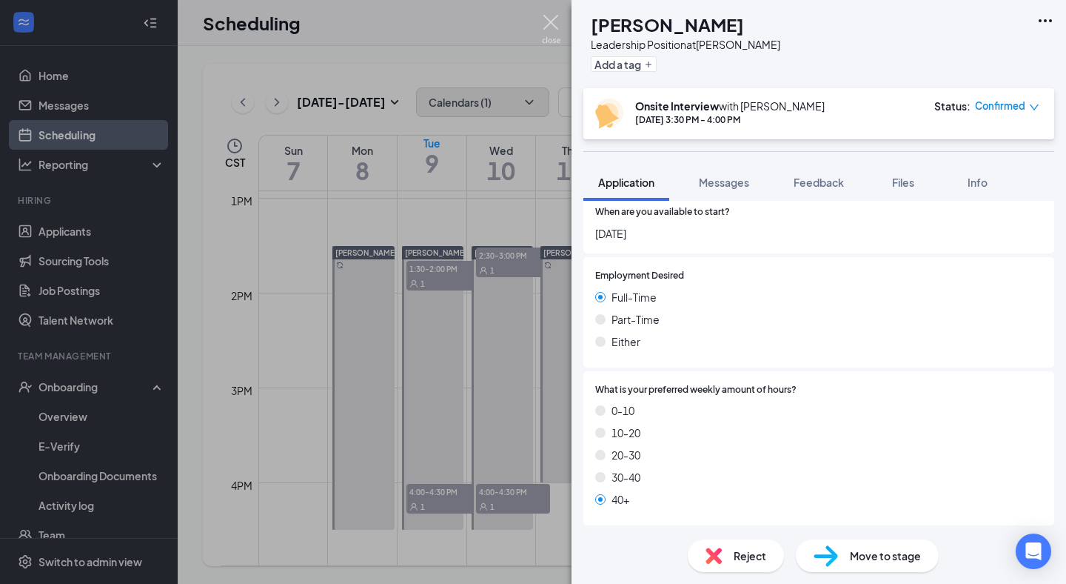
click at [556, 26] on img at bounding box center [551, 29] width 19 height 29
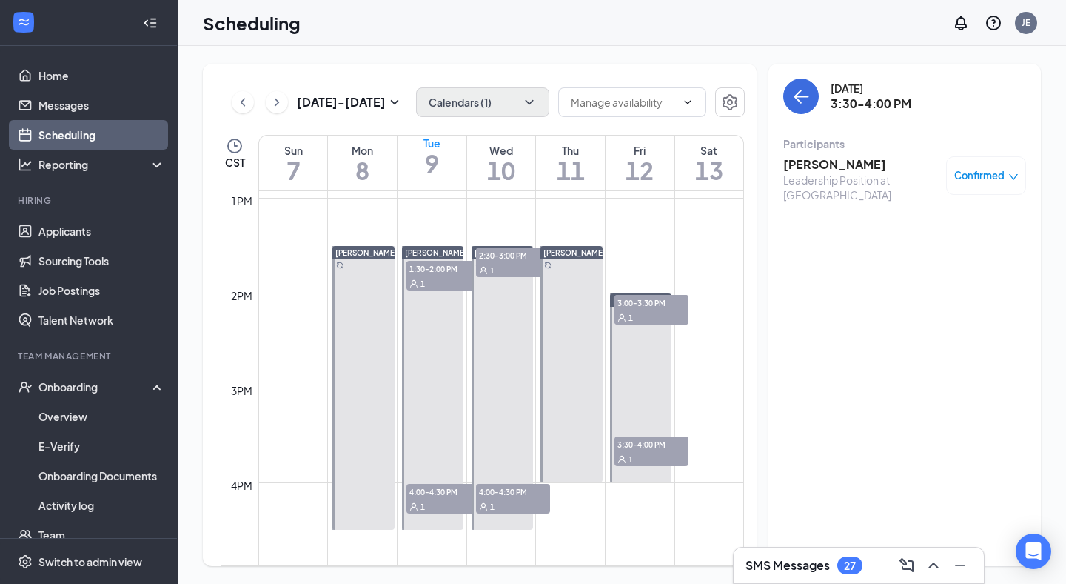
click at [674, 447] on span "3:30-4:00 PM" at bounding box center [652, 443] width 74 height 15
click at [662, 447] on span "3:30-4:00 PM" at bounding box center [652, 443] width 74 height 15
click at [664, 450] on span "3:30-4:00 PM" at bounding box center [652, 443] width 74 height 15
click at [805, 164] on h3 "[PERSON_NAME]" at bounding box center [861, 164] width 156 height 16
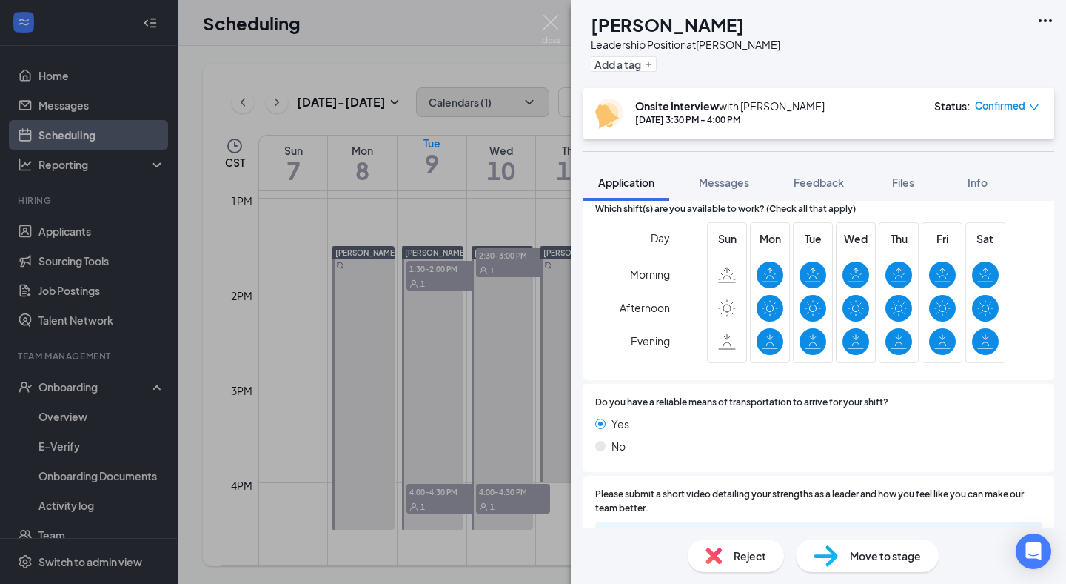
scroll to position [1383, 0]
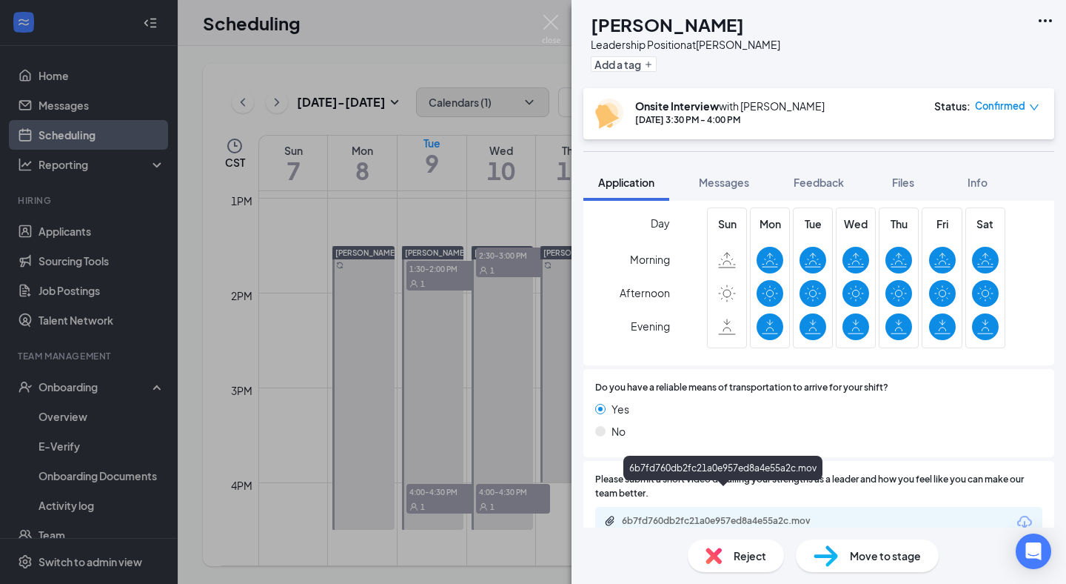
click at [758, 515] on div "6b7fd760db2fc21a0e957ed8a4e55a2c.mov" at bounding box center [725, 521] width 207 height 12
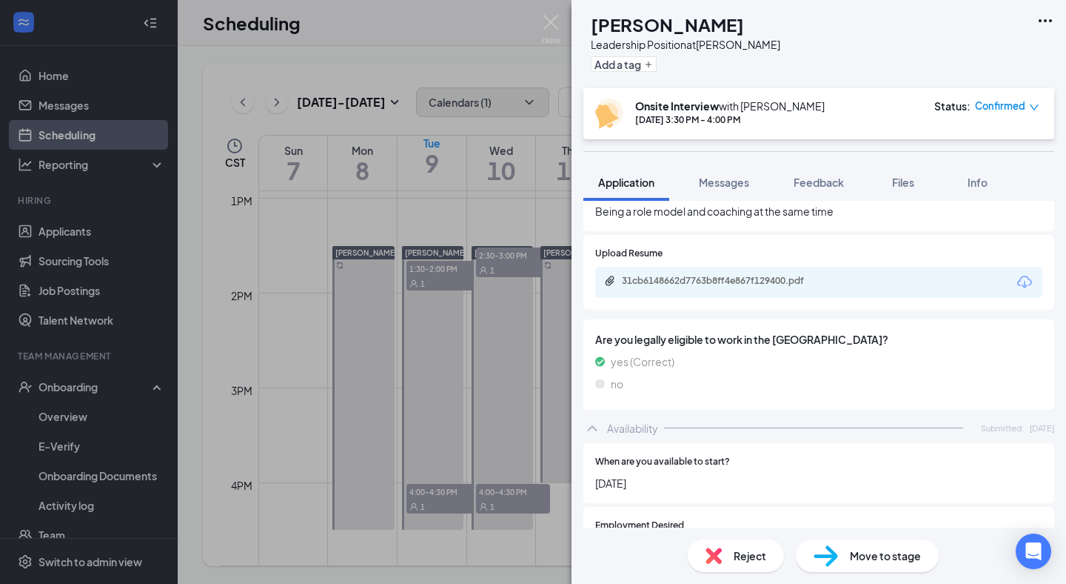
scroll to position [766, 0]
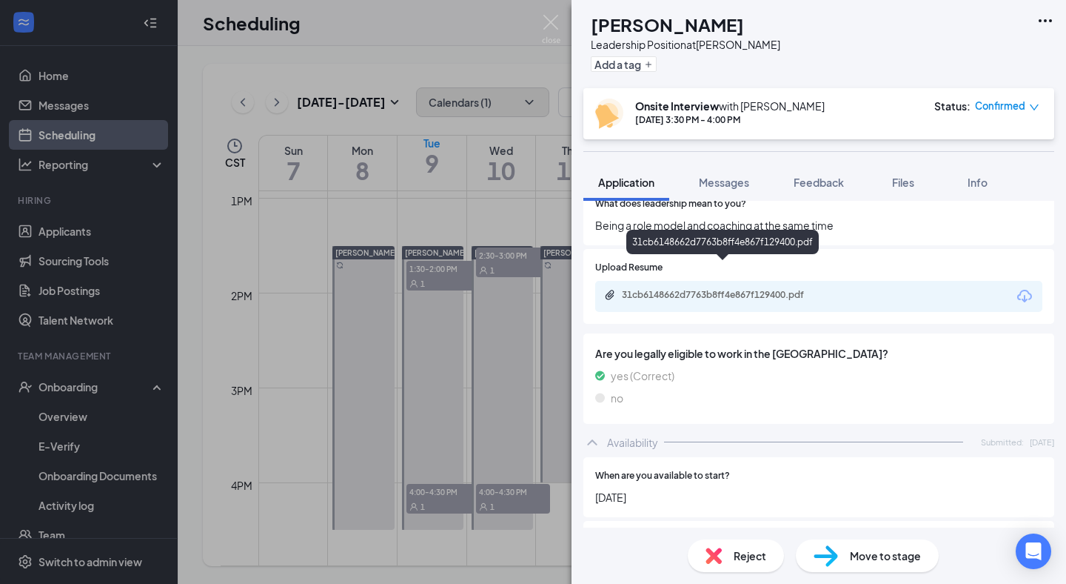
click at [687, 289] on div "31cb6148662d7763b8ff4e867f129400.pdf" at bounding box center [725, 295] width 207 height 12
click at [555, 17] on img at bounding box center [551, 29] width 19 height 29
click at [556, 25] on div "Scheduling JE" at bounding box center [622, 23] width 889 height 46
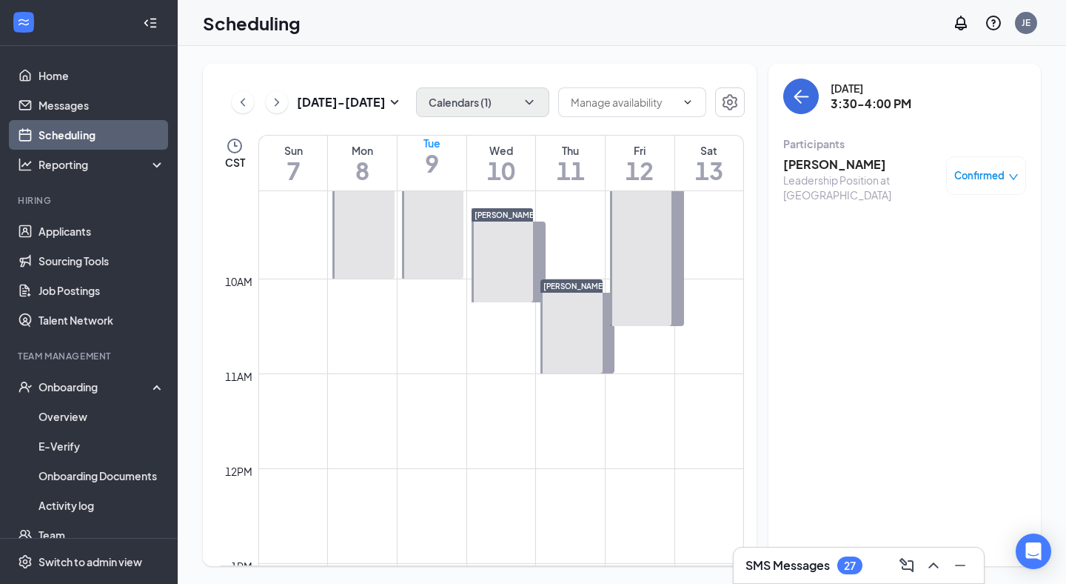
scroll to position [840, 0]
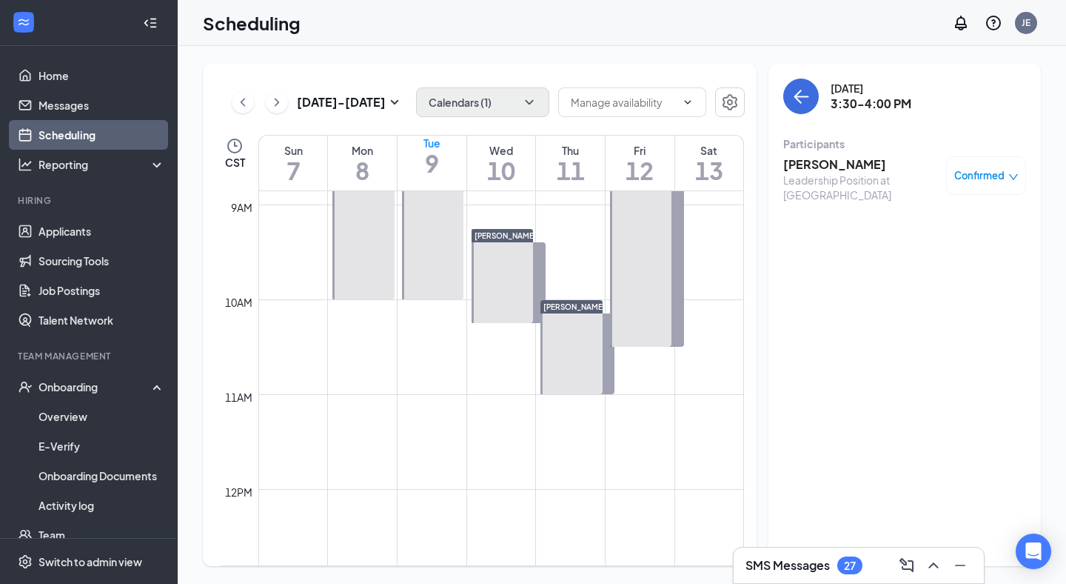
click at [578, 328] on span "10:30-11:00 AM" at bounding box center [578, 320] width 74 height 15
click at [505, 271] on div "1" at bounding box center [509, 264] width 74 height 15
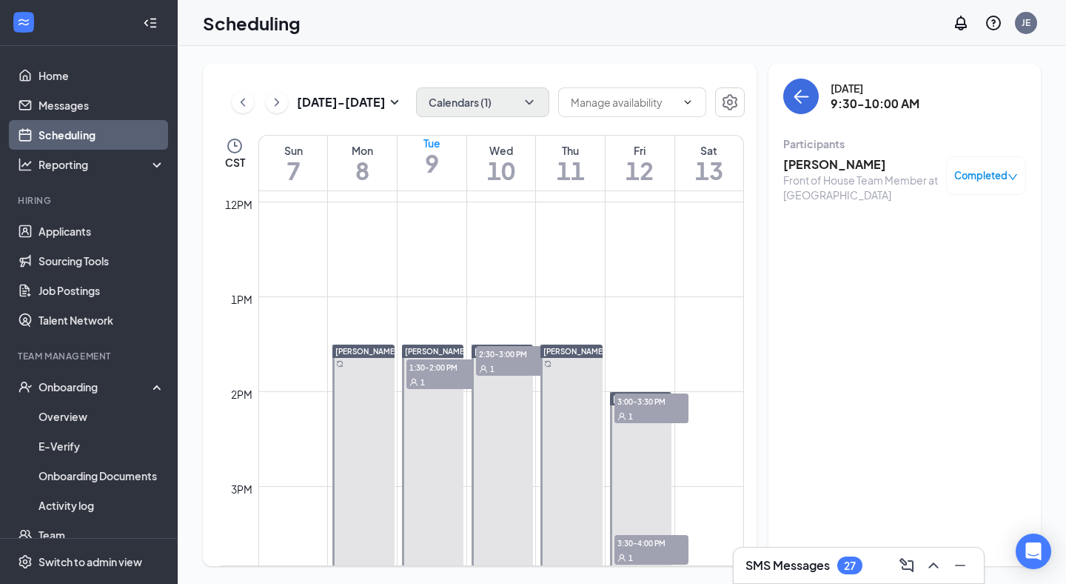
scroll to position [1140, 0]
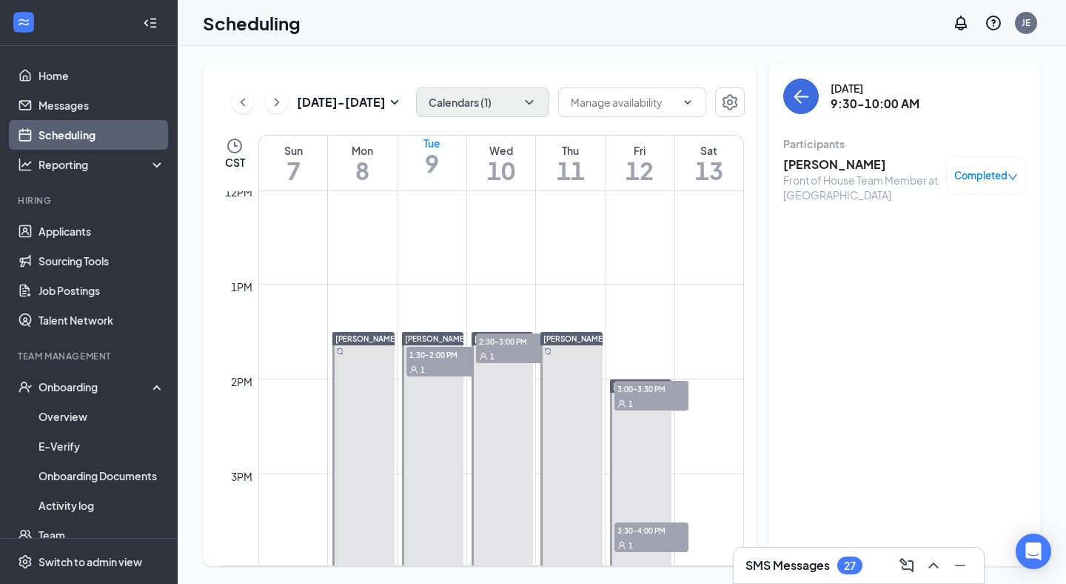
click at [520, 348] on span "2:30-3:00 PM" at bounding box center [513, 340] width 74 height 15
click at [435, 361] on div "1" at bounding box center [444, 368] width 74 height 15
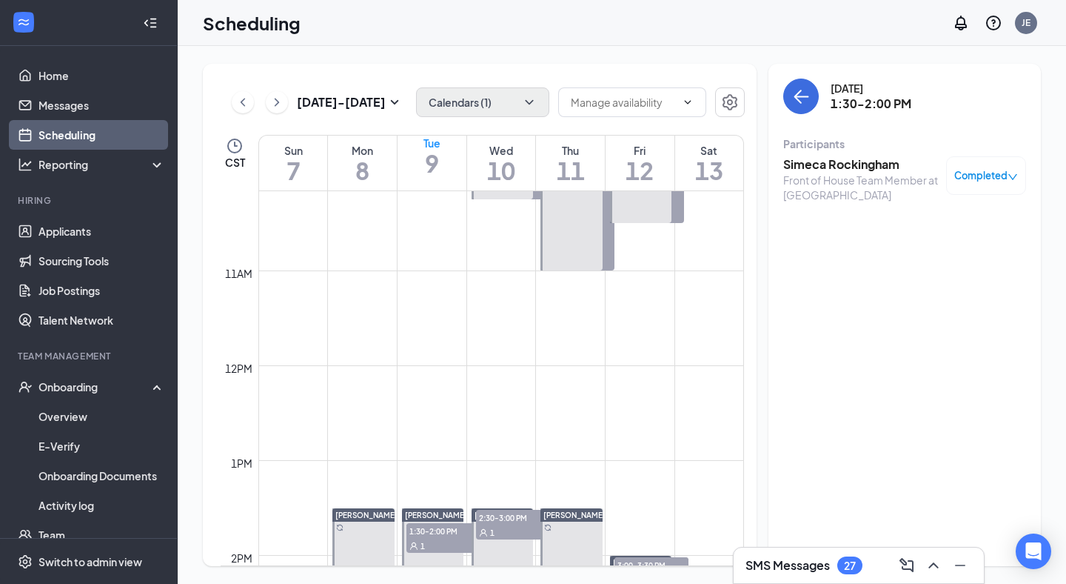
scroll to position [949, 0]
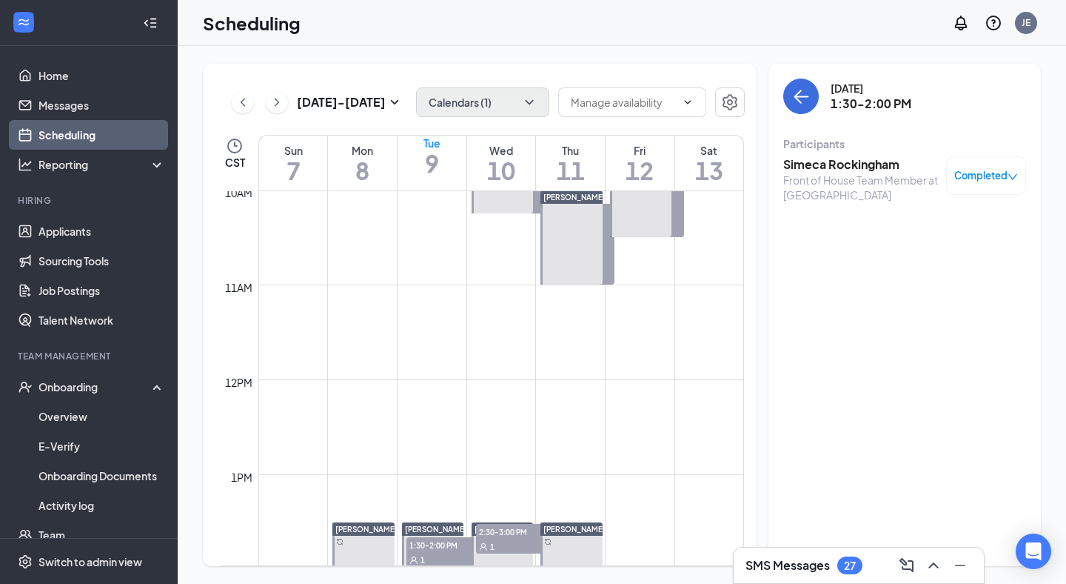
click at [608, 233] on div "1" at bounding box center [578, 225] width 74 height 15
click at [801, 162] on h3 "[PERSON_NAME]" at bounding box center [861, 164] width 156 height 16
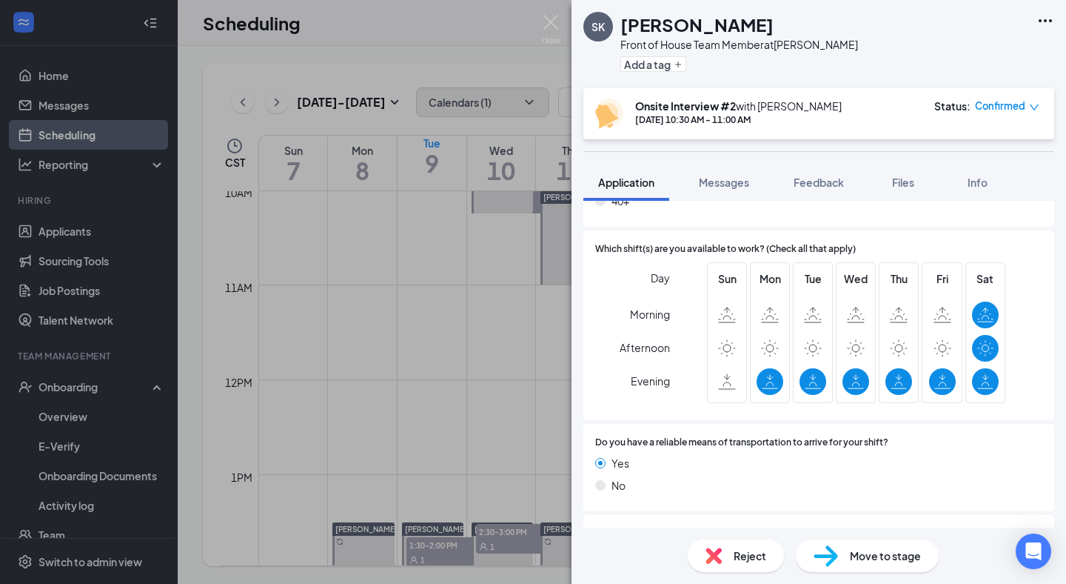
scroll to position [1257, 0]
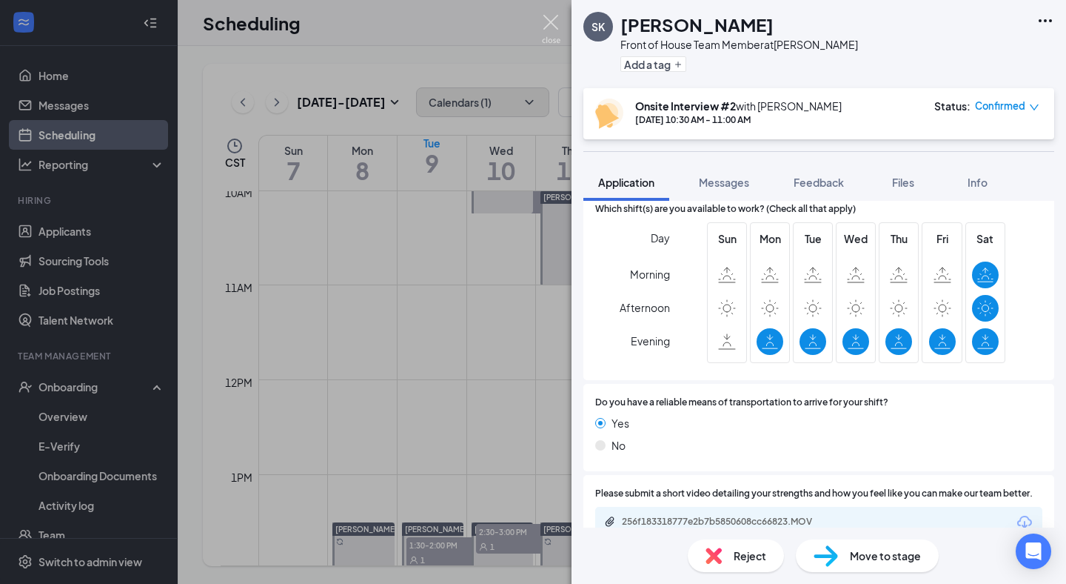
click at [552, 20] on img at bounding box center [551, 29] width 19 height 29
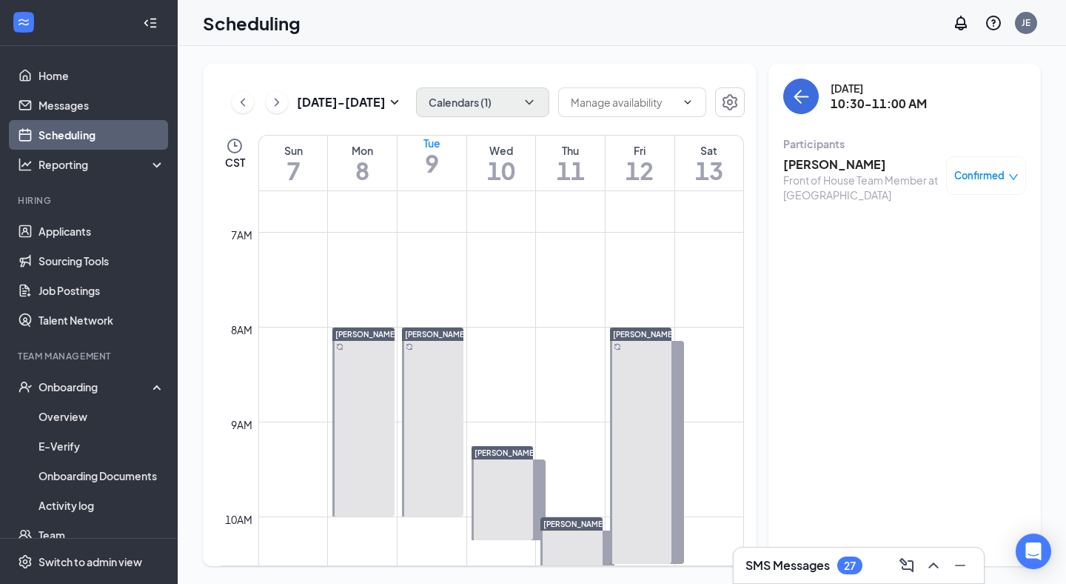
scroll to position [621, 0]
click at [663, 358] on span "8:30-9:00 AM" at bounding box center [647, 350] width 74 height 15
click at [838, 164] on h3 "[PERSON_NAME]" at bounding box center [861, 164] width 156 height 16
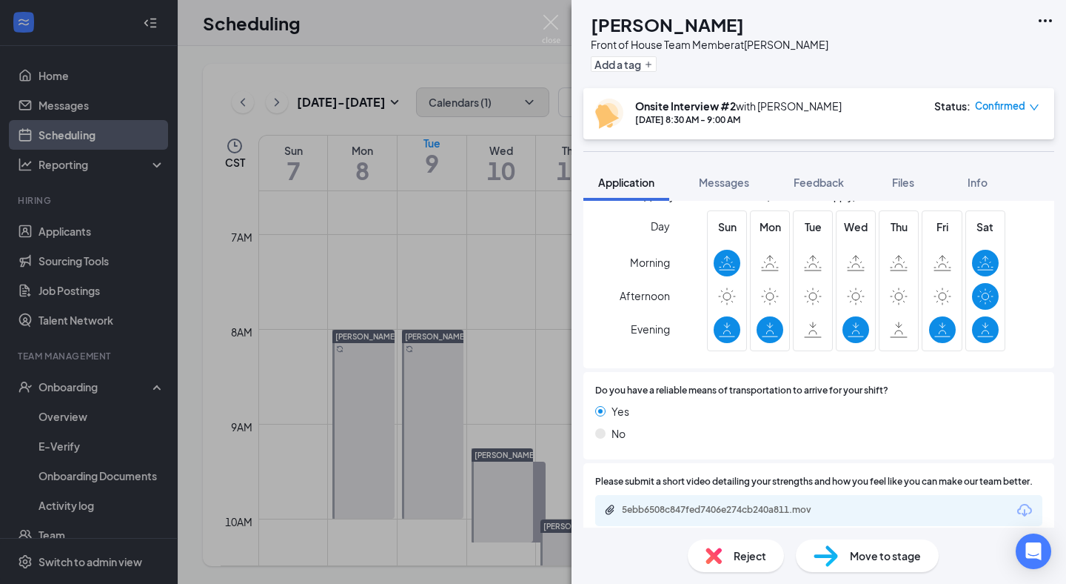
scroll to position [1259, 0]
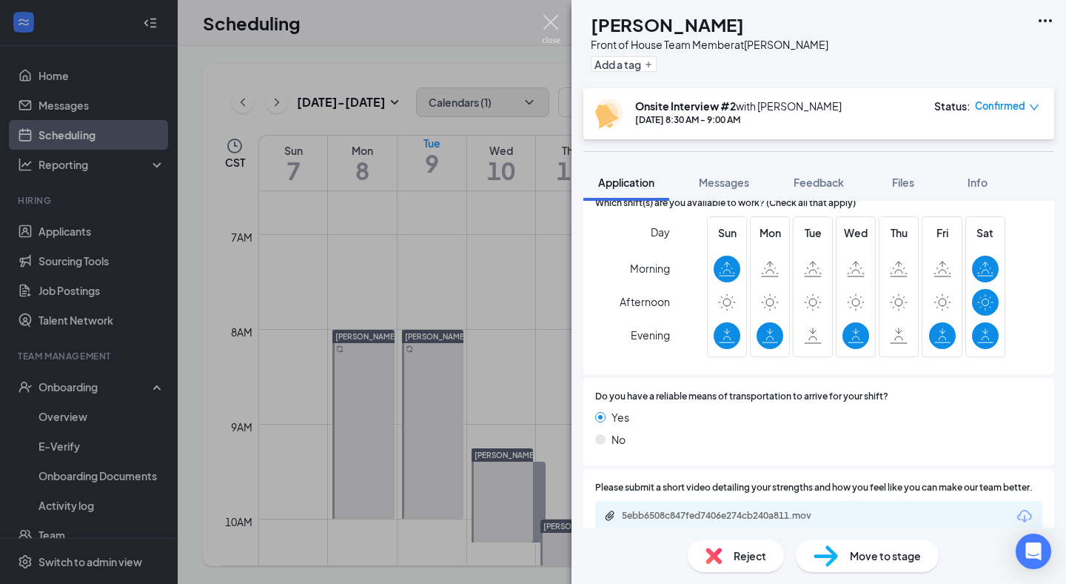
click at [552, 23] on img at bounding box center [551, 29] width 19 height 29
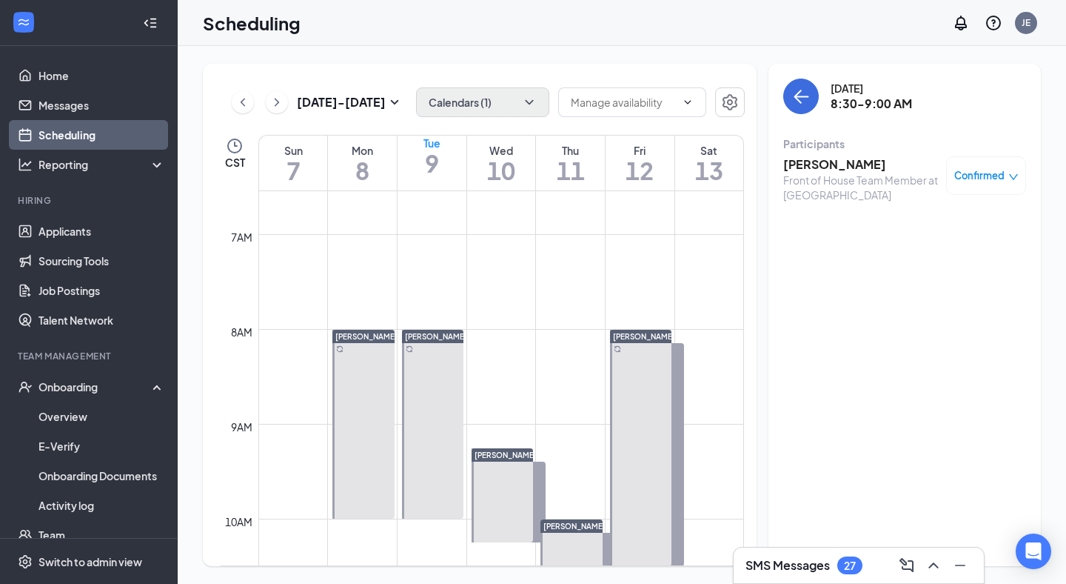
scroll to position [727, 0]
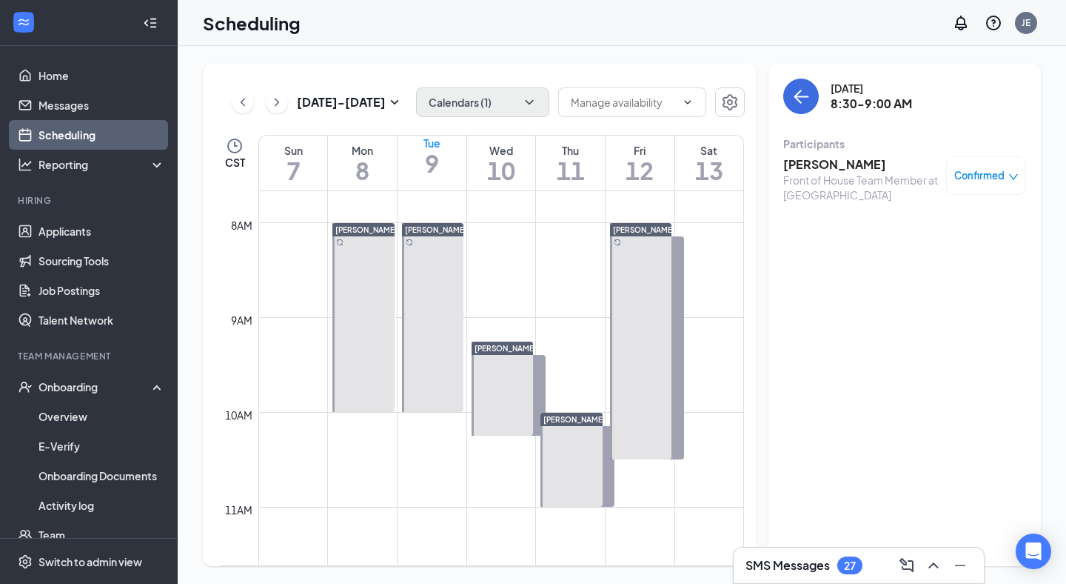
click at [635, 251] on span "8:30-9:00 AM" at bounding box center [647, 243] width 74 height 15
click at [601, 455] on div "1" at bounding box center [578, 448] width 74 height 15
click at [501, 370] on span "9:30-10:00 AM" at bounding box center [509, 362] width 74 height 15
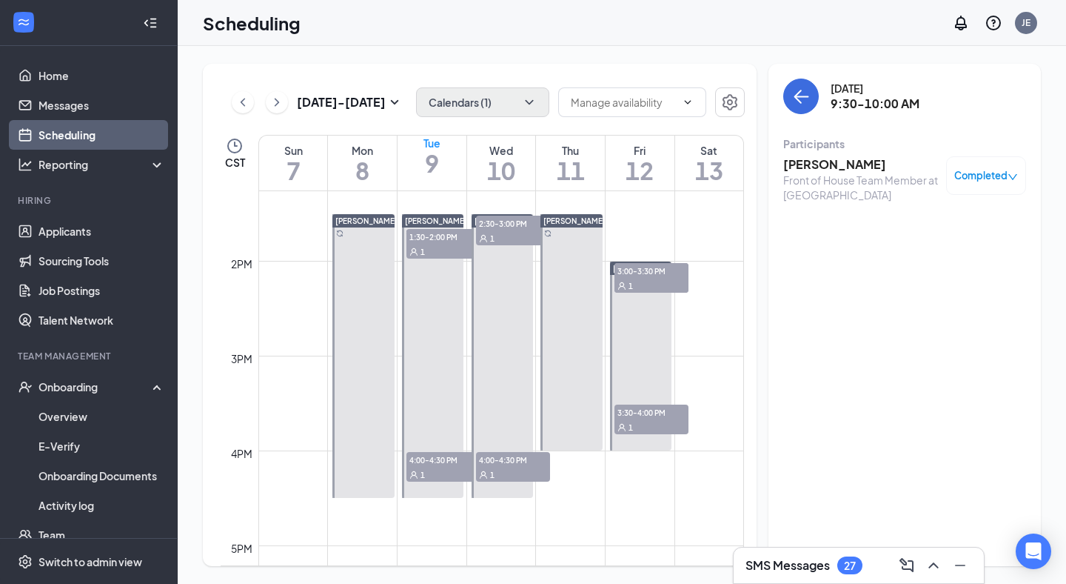
scroll to position [1264, 0]
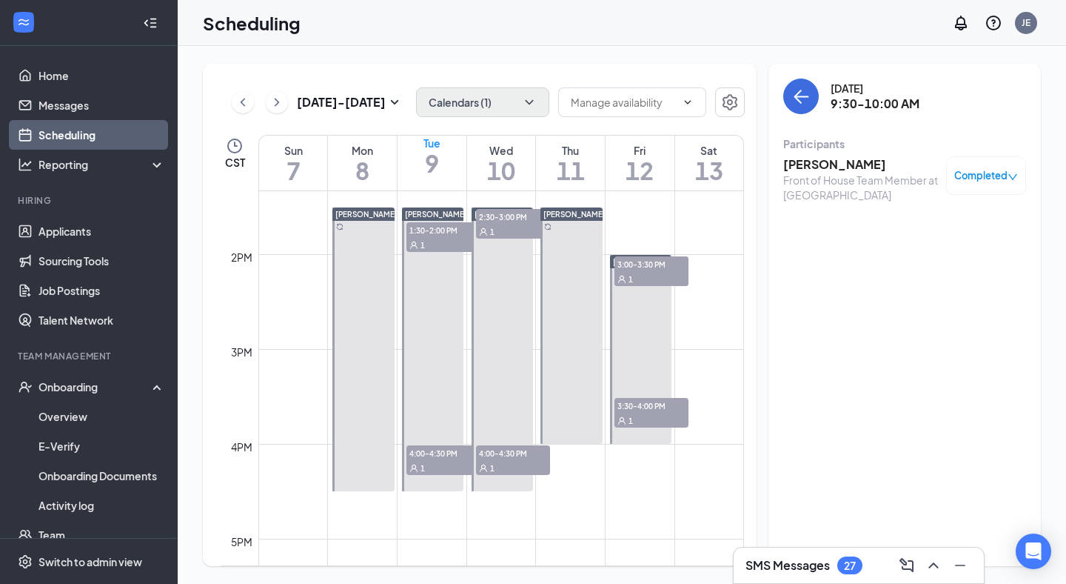
click at [432, 227] on span "1:30-2:00 PM" at bounding box center [444, 229] width 74 height 15
click at [270, 107] on icon "ChevronRight" at bounding box center [277, 102] width 15 height 18
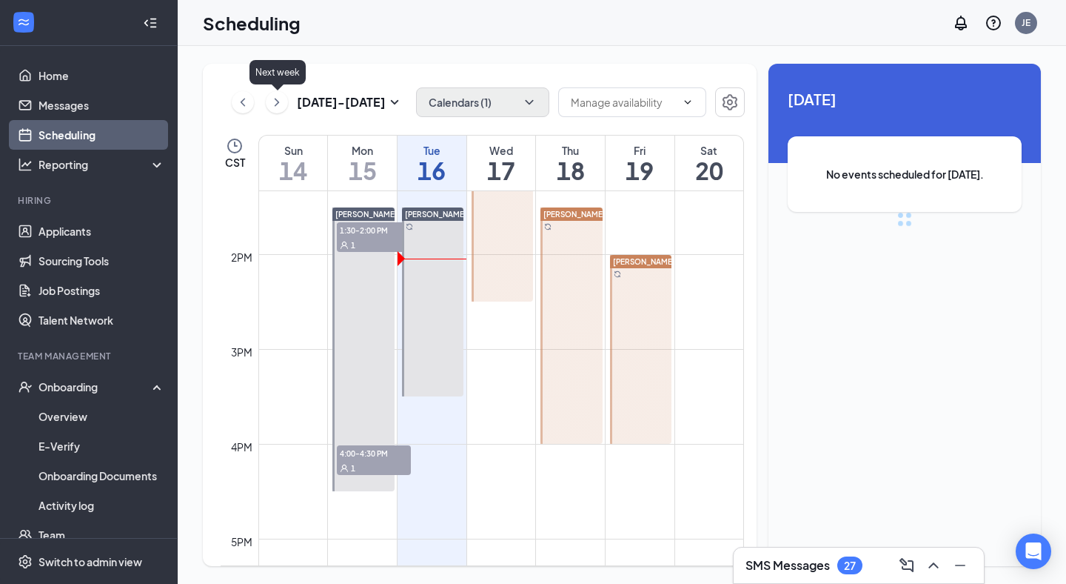
scroll to position [728, 0]
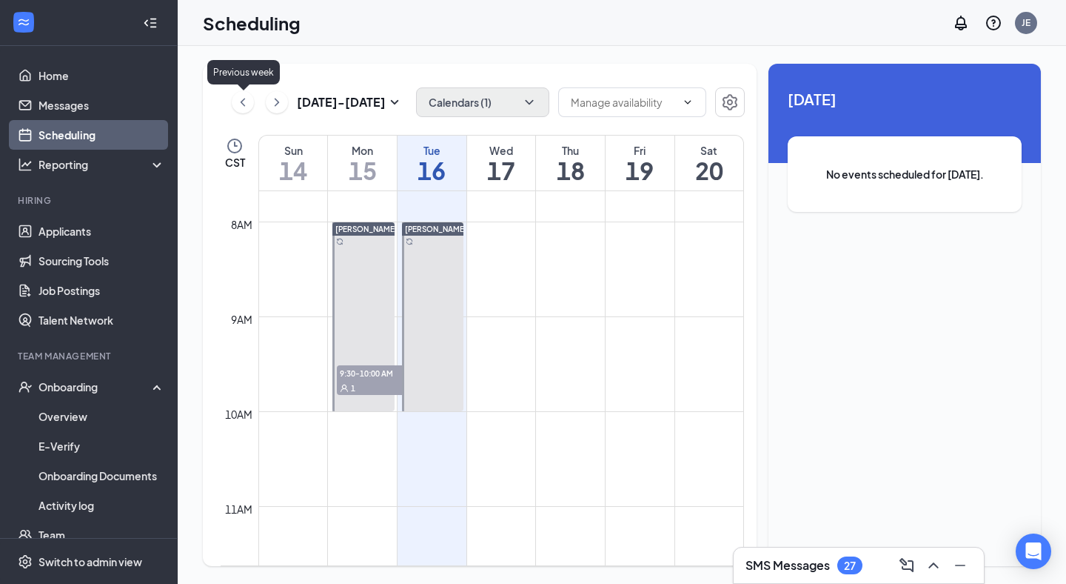
click at [243, 105] on icon "ChevronLeft" at bounding box center [242, 102] width 15 height 18
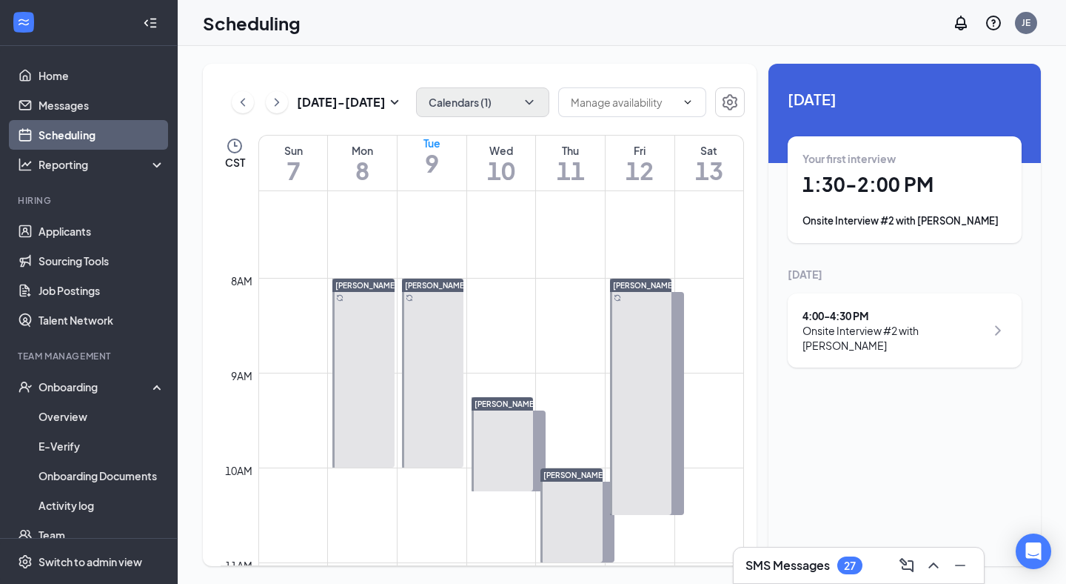
scroll to position [729, 0]
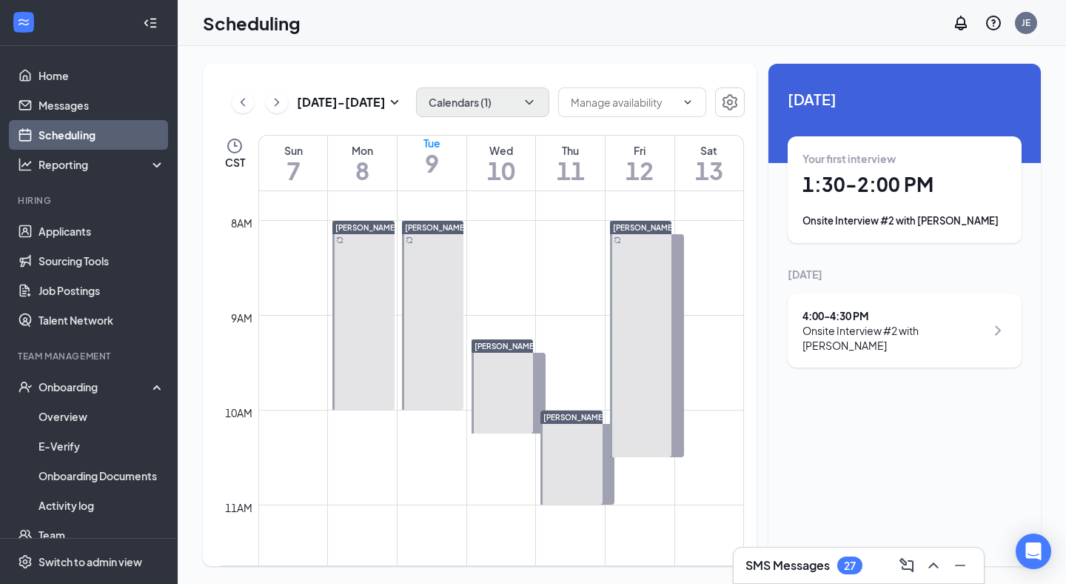
click at [633, 264] on div "1" at bounding box center [647, 256] width 74 height 15
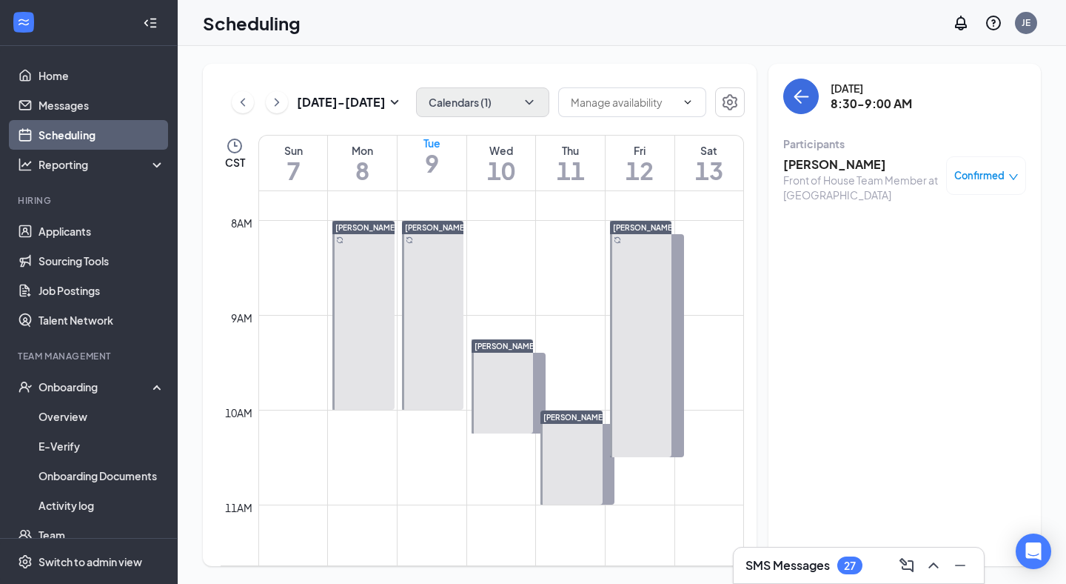
click at [572, 438] on span "10:30-11:00 AM" at bounding box center [578, 431] width 74 height 15
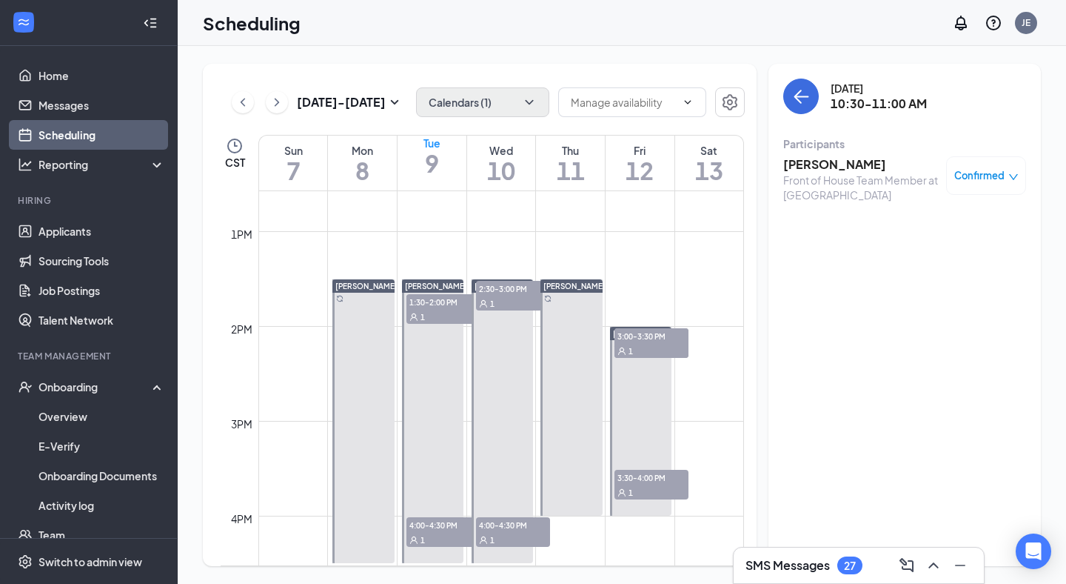
scroll to position [1190, 0]
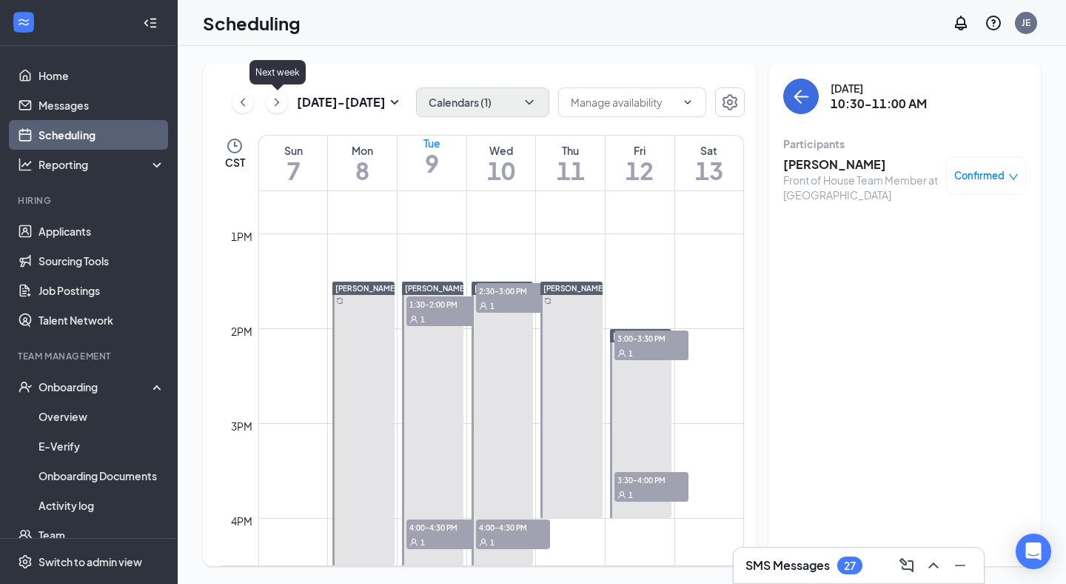
click at [274, 104] on icon "ChevronRight" at bounding box center [277, 102] width 15 height 18
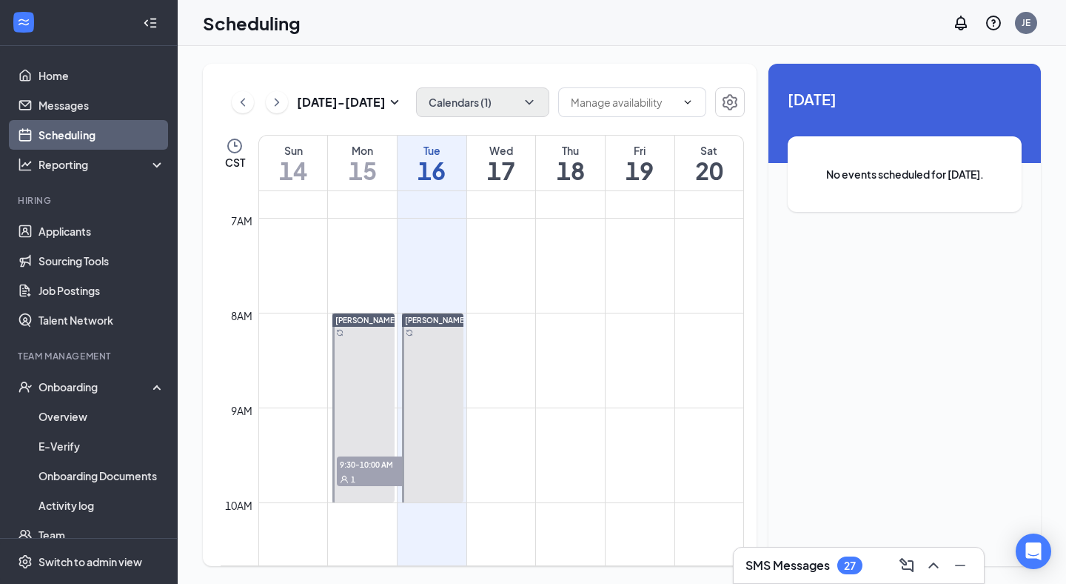
scroll to position [656, 0]
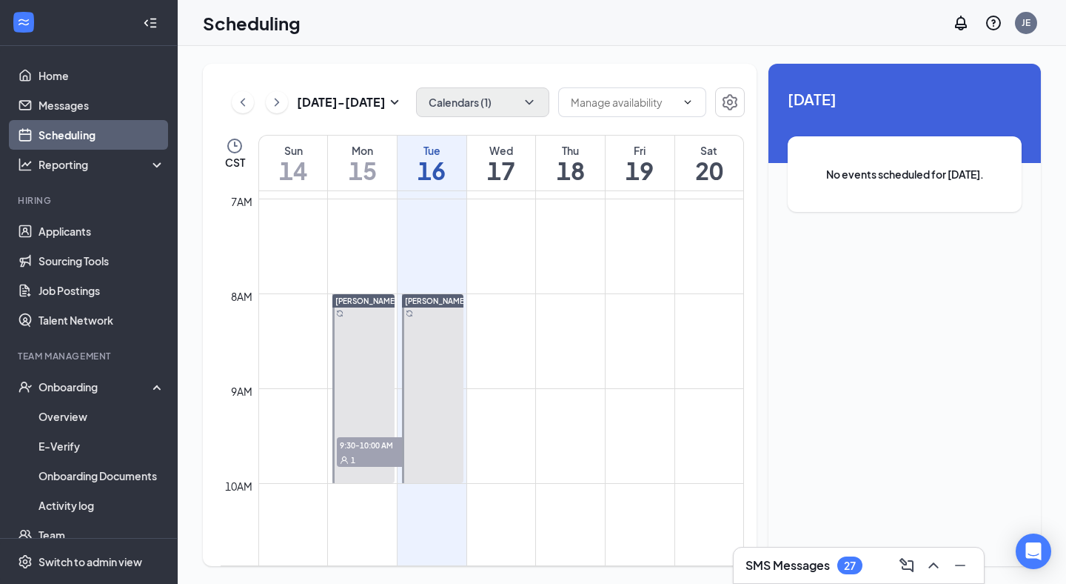
click at [378, 452] on div "1" at bounding box center [374, 459] width 74 height 15
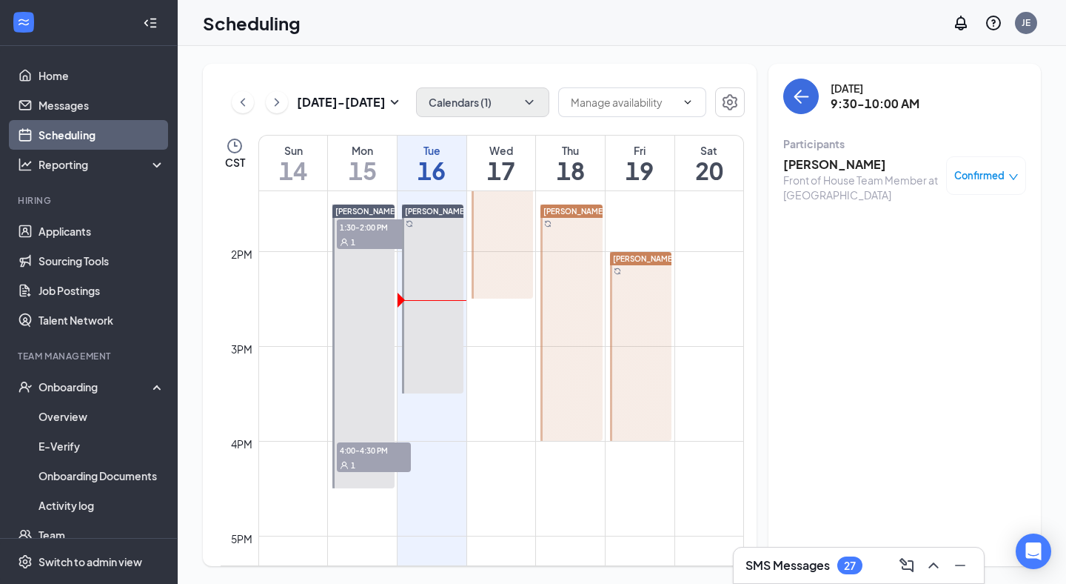
scroll to position [1273, 0]
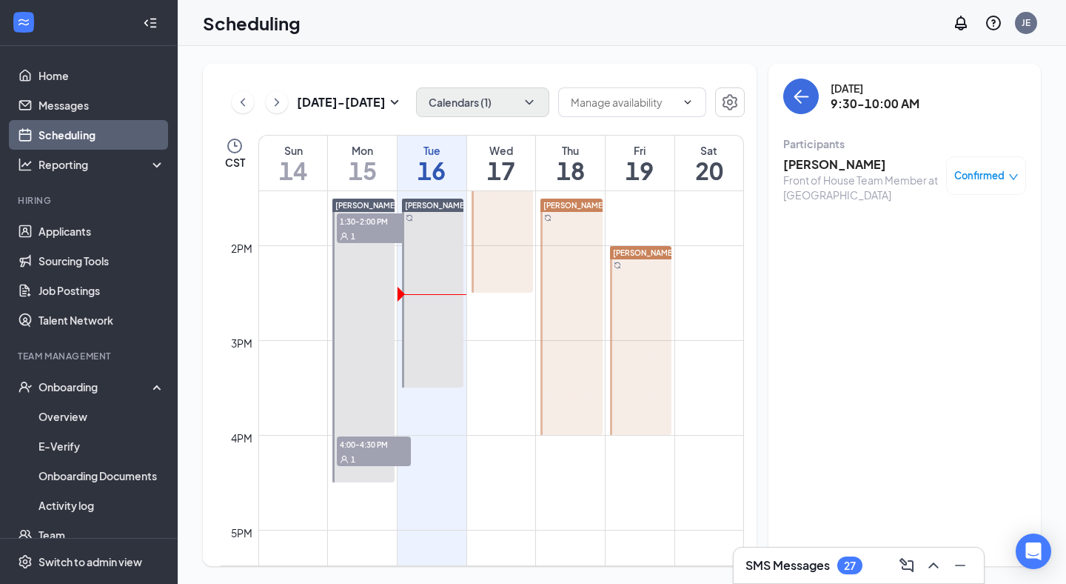
click at [377, 238] on div "1" at bounding box center [374, 235] width 74 height 15
click at [358, 453] on div "1" at bounding box center [374, 458] width 74 height 15
click at [240, 110] on icon "ChevronLeft" at bounding box center [242, 102] width 15 height 18
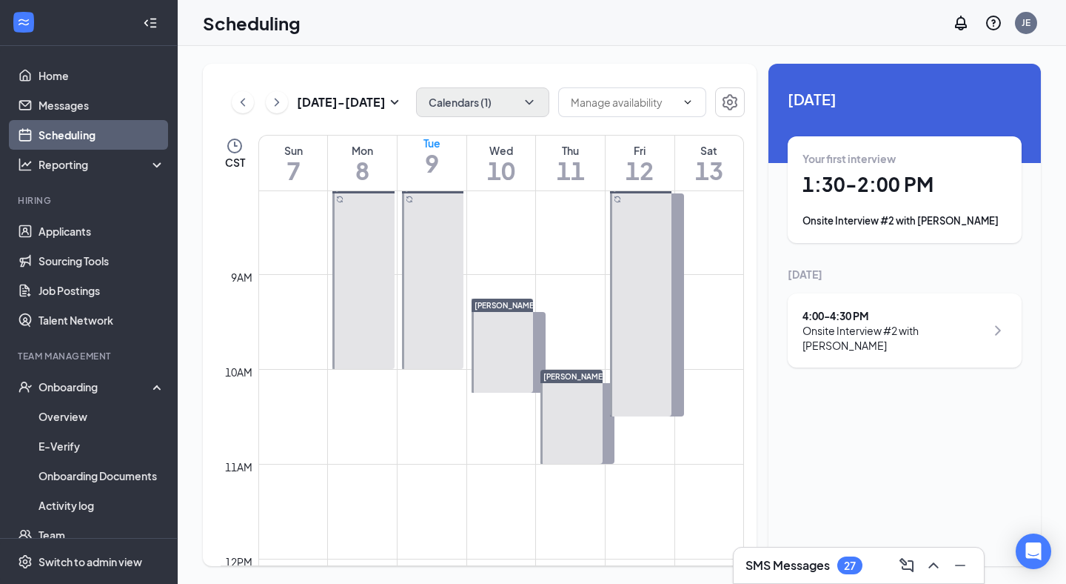
scroll to position [798, 0]
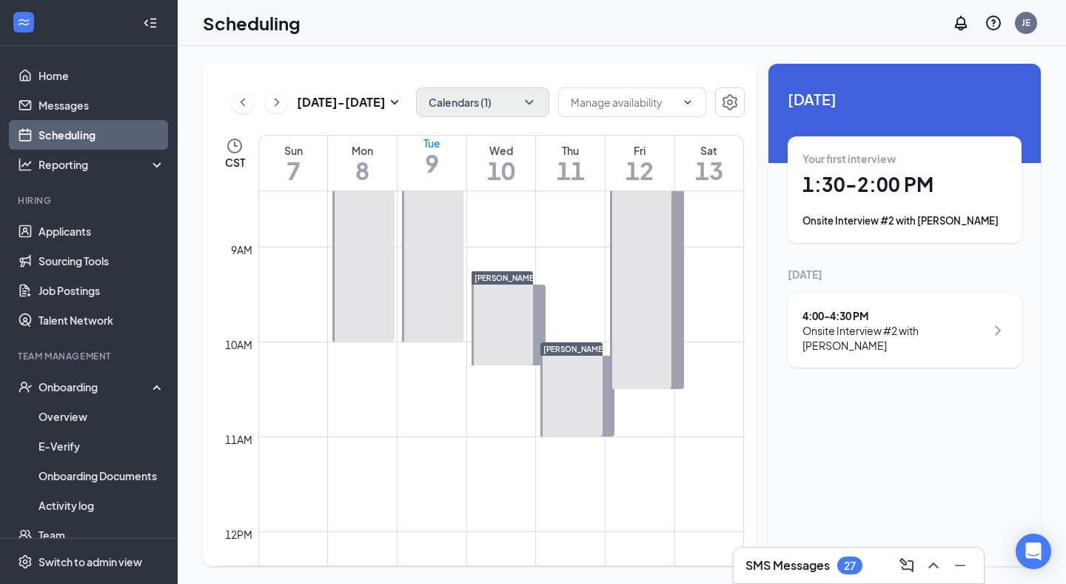
click at [661, 195] on div "1" at bounding box center [647, 188] width 74 height 15
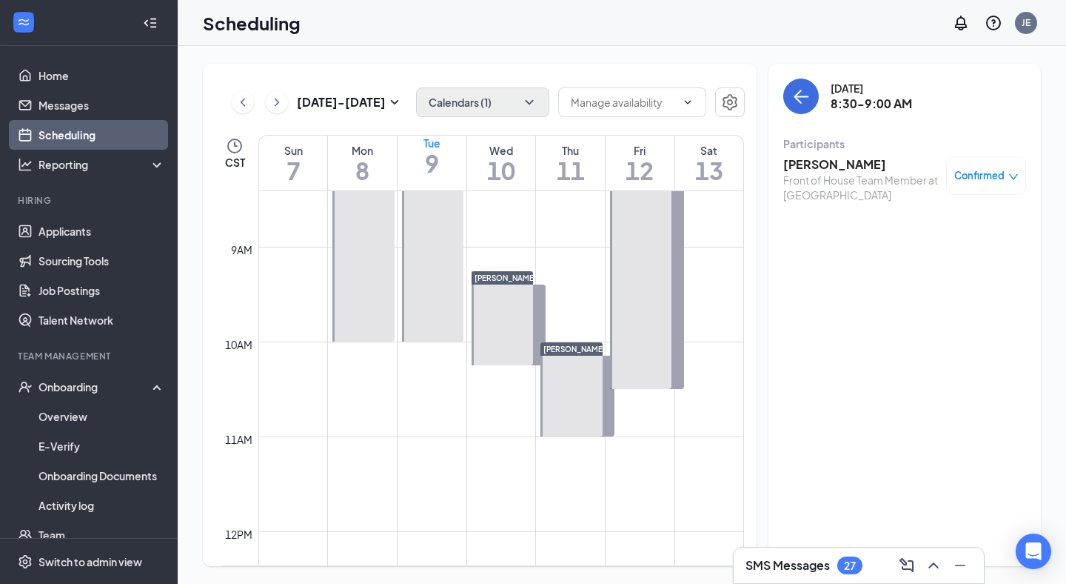
click at [578, 385] on div "1" at bounding box center [578, 377] width 74 height 15
click at [515, 299] on span "9:30-10:00 AM" at bounding box center [509, 291] width 74 height 15
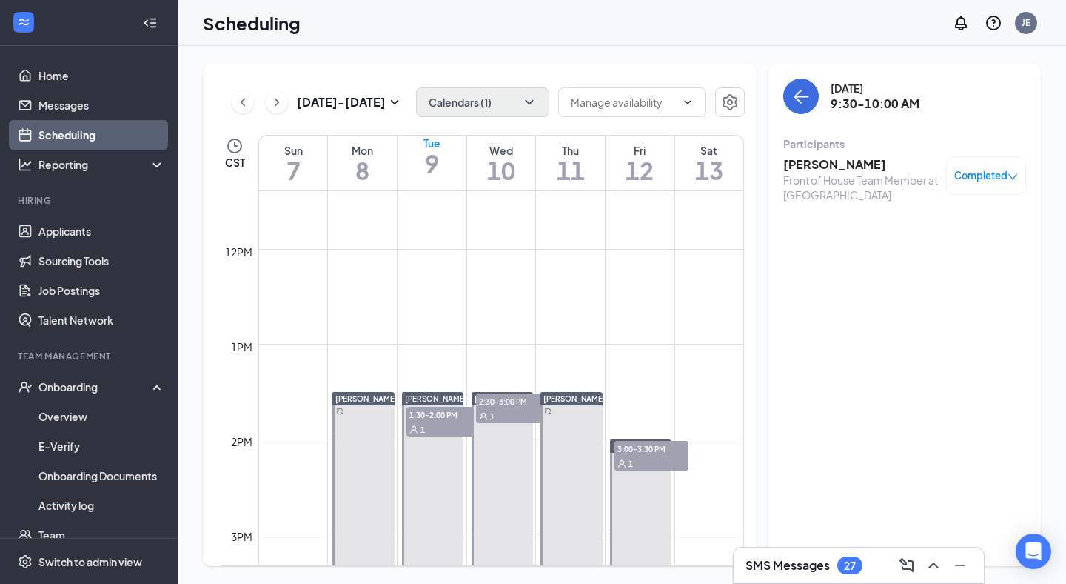
scroll to position [1103, 0]
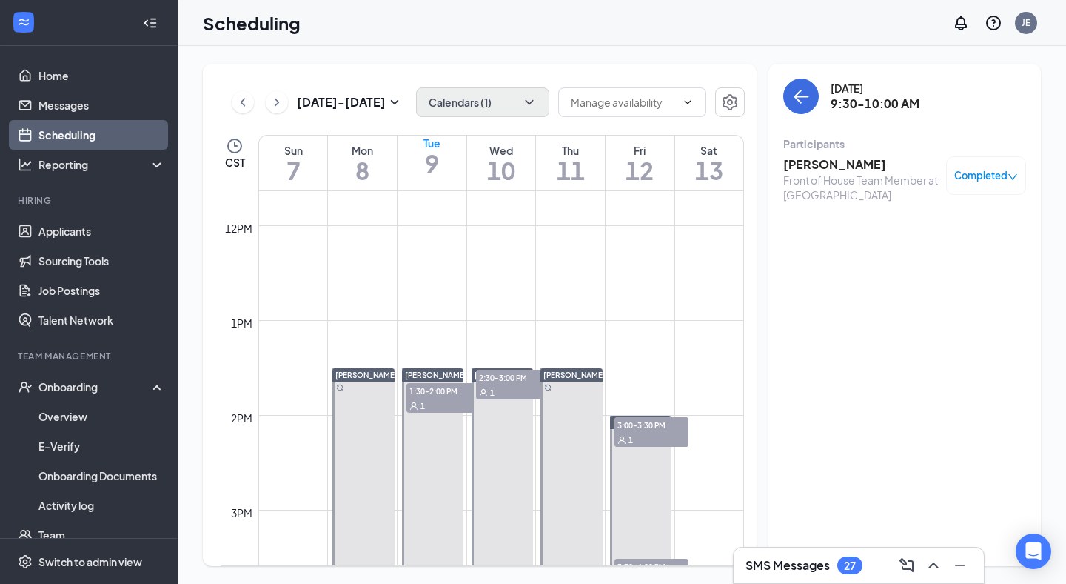
click at [429, 387] on span "1:30-2:00 PM" at bounding box center [444, 390] width 74 height 15
click at [506, 399] on div "1" at bounding box center [513, 391] width 74 height 15
click at [997, 171] on span "Confirmed" at bounding box center [980, 175] width 50 height 15
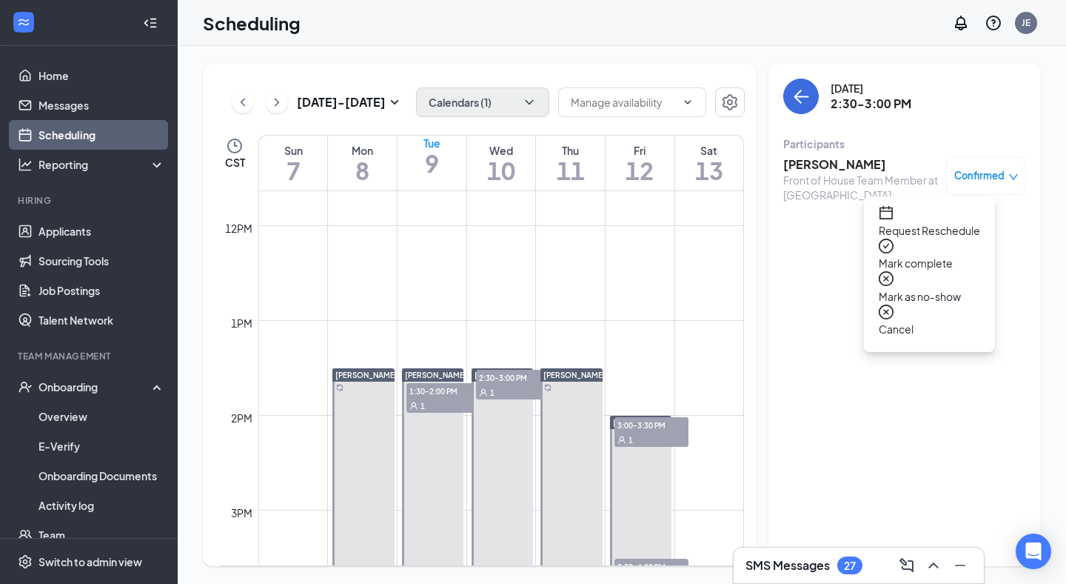
click at [840, 167] on h3 "[PERSON_NAME]" at bounding box center [861, 164] width 156 height 16
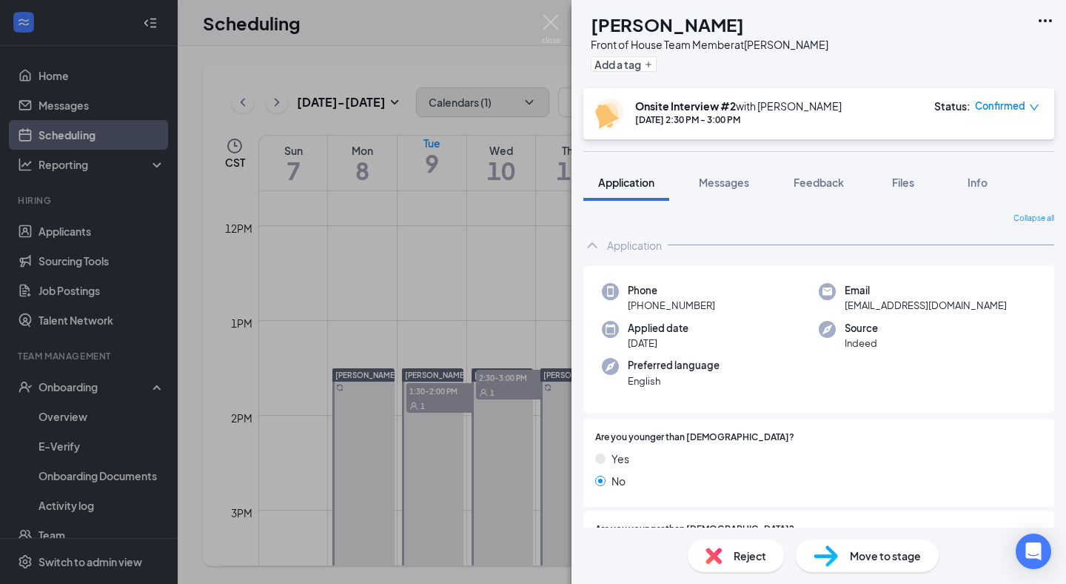
click at [735, 568] on div "Reject" at bounding box center [736, 555] width 96 height 33
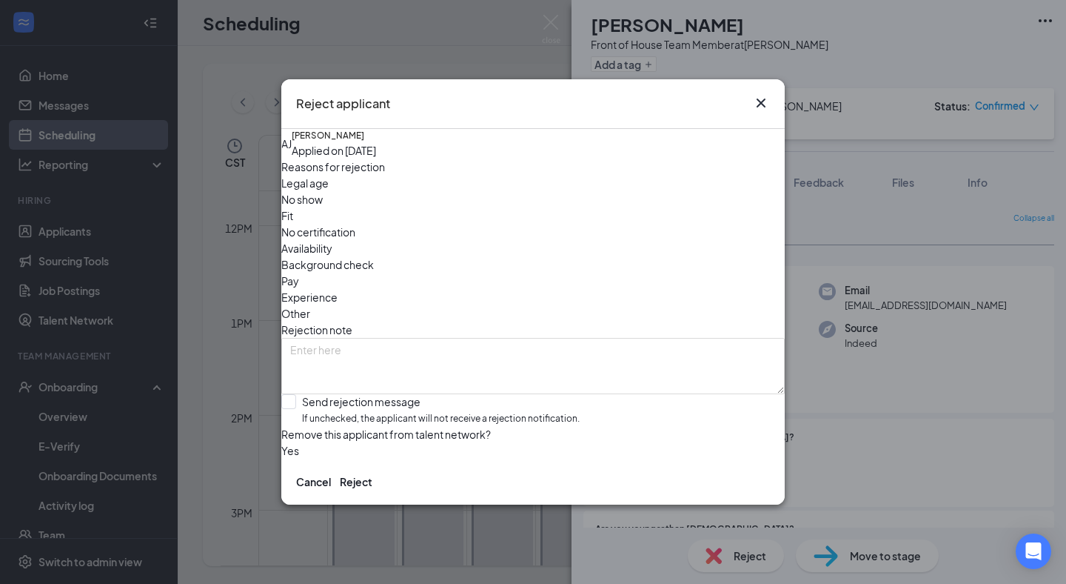
click at [457, 215] on div "Fit" at bounding box center [533, 215] width 504 height 16
click at [405, 394] on input "Send rejection message If unchecked, the applicant will not receive a rejection…" at bounding box center [430, 410] width 298 height 32
checkbox input "true"
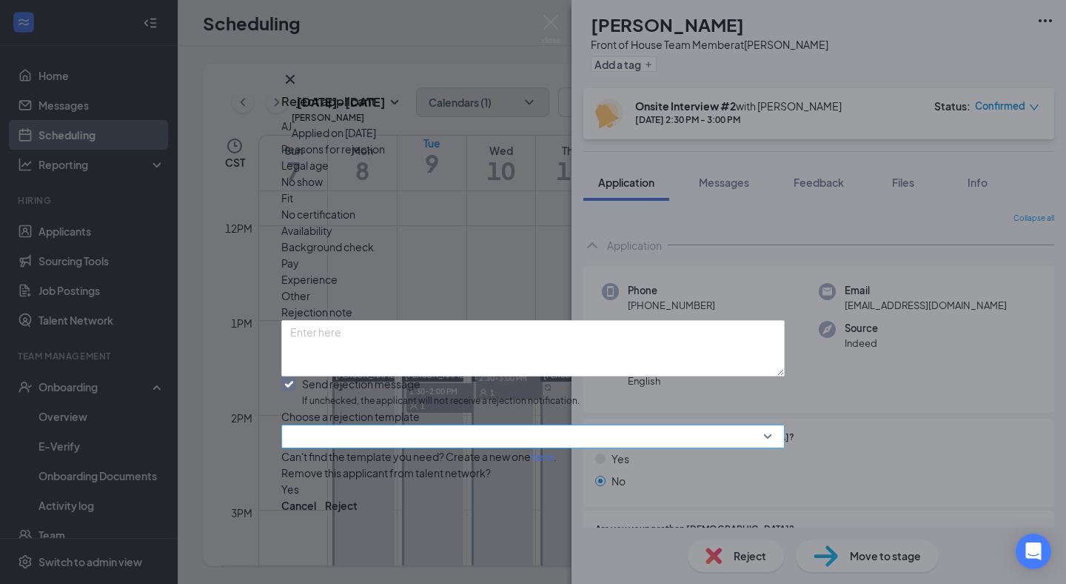
click at [401, 427] on input "search" at bounding box center [527, 436] width 475 height 22
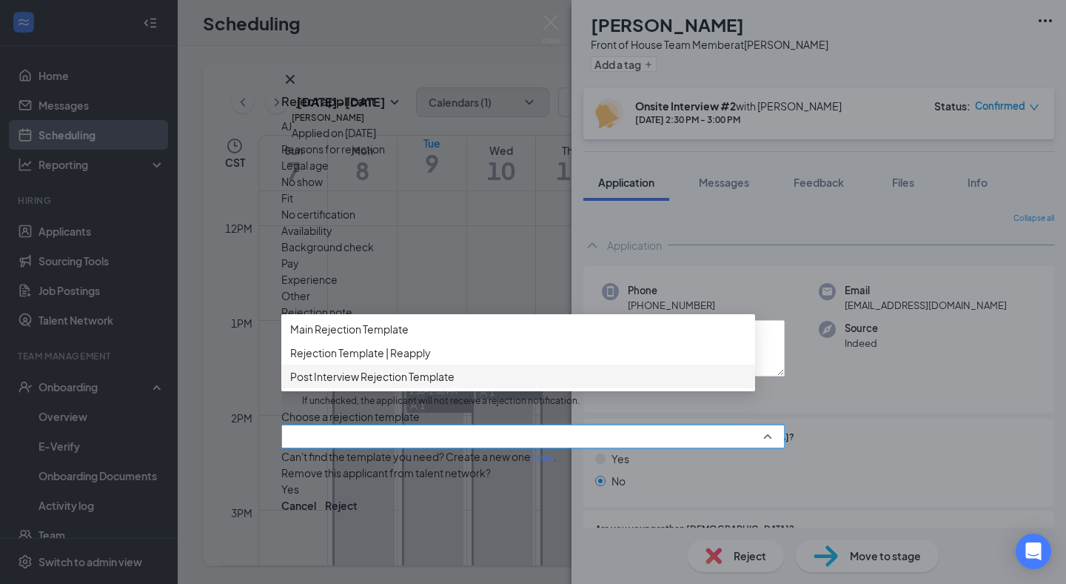
click at [404, 384] on span "Post Interview Rejection Template" at bounding box center [372, 376] width 164 height 16
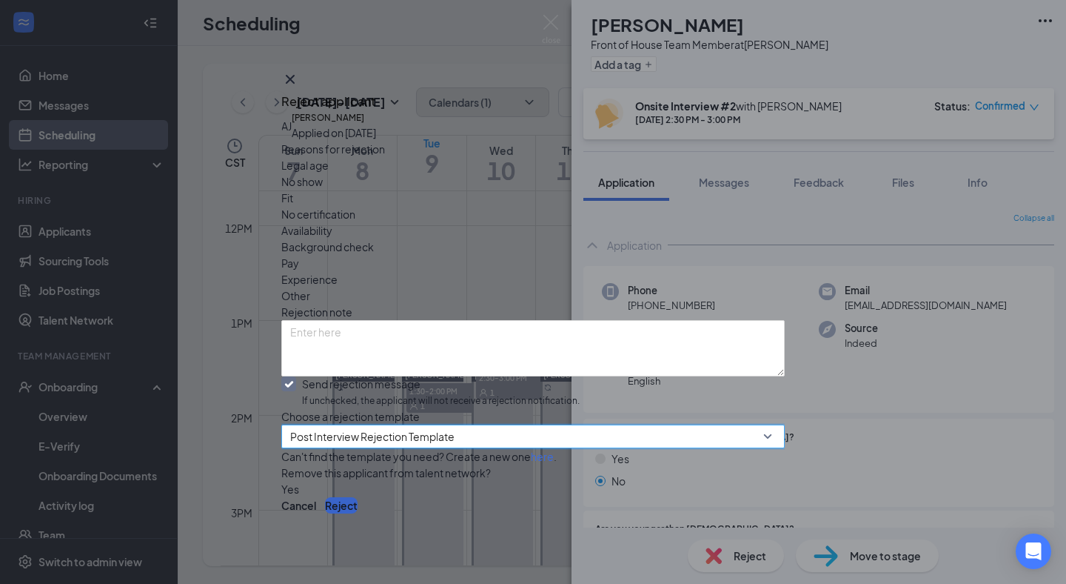
click at [358, 501] on button "Reject" at bounding box center [341, 505] width 33 height 16
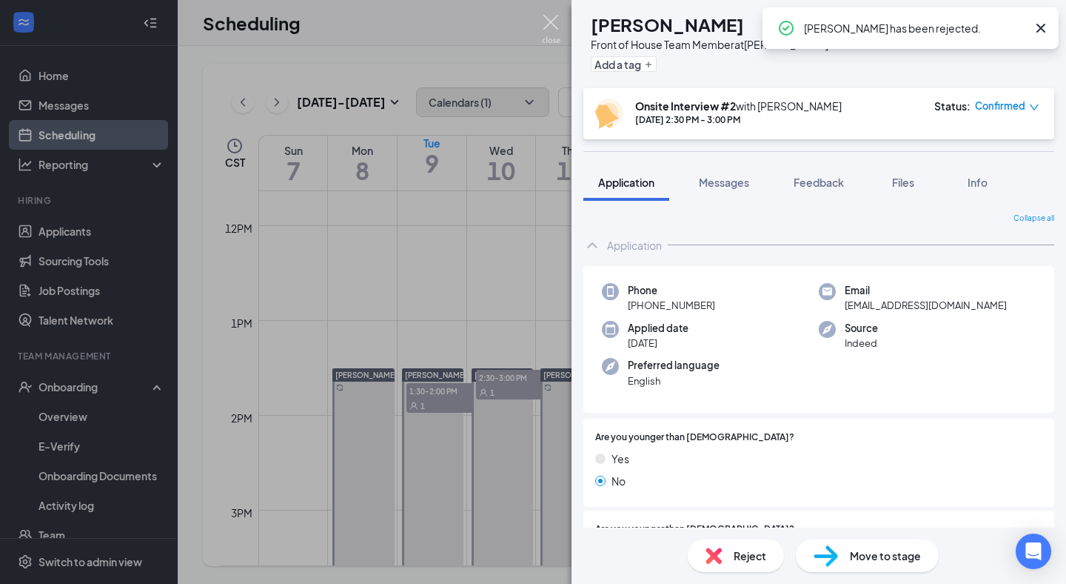
click at [555, 33] on img at bounding box center [551, 29] width 19 height 29
